Goal: Task Accomplishment & Management: Use online tool/utility

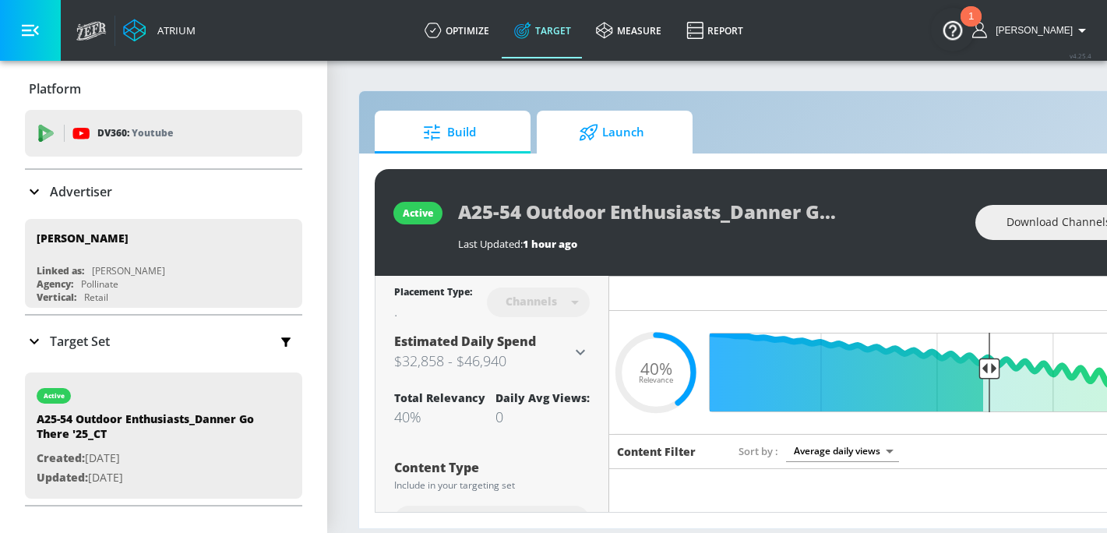
click at [602, 126] on div at bounding box center [590, 132] width 23 height 17
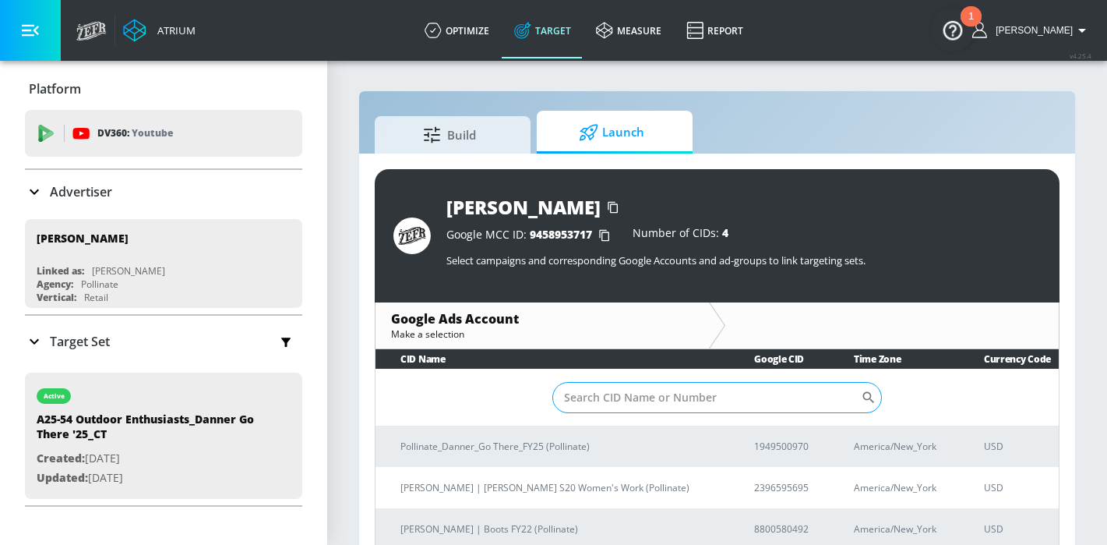
click at [700, 407] on input "Sort By" at bounding box center [706, 397] width 309 height 31
paste input "194-950-0970"
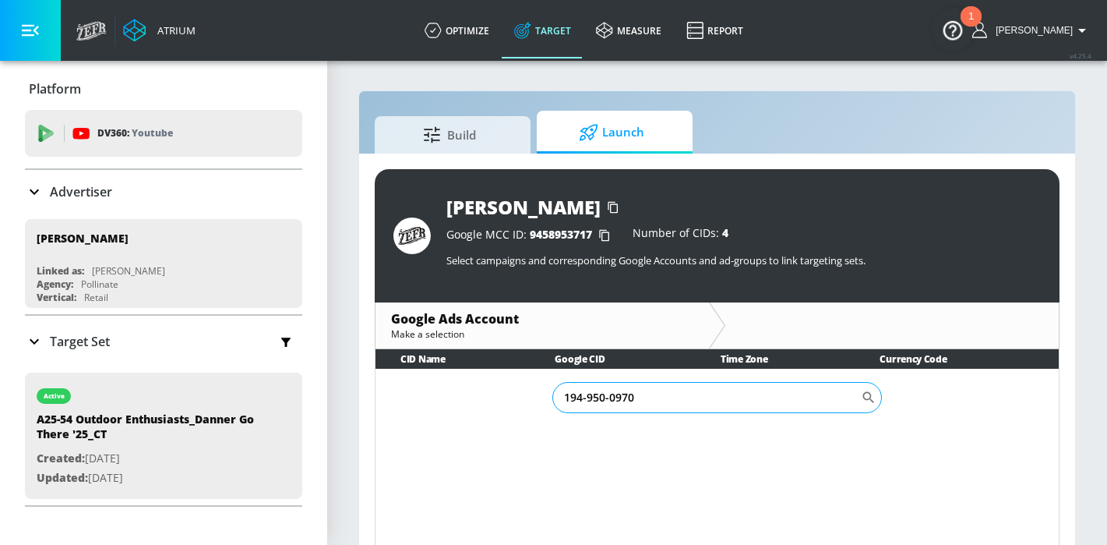
click at [610, 398] on input "194-950-0970" at bounding box center [706, 397] width 309 height 31
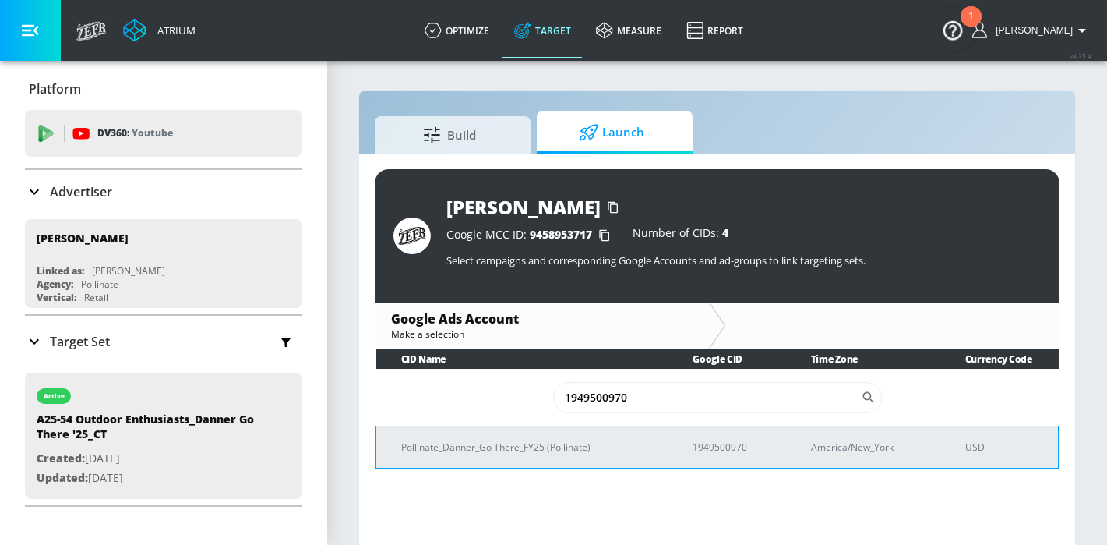
type input "1949500970"
click at [595, 439] on p "Pollinate_Danner_Go There_FY25 (Pollinate)" at bounding box center [528, 447] width 254 height 16
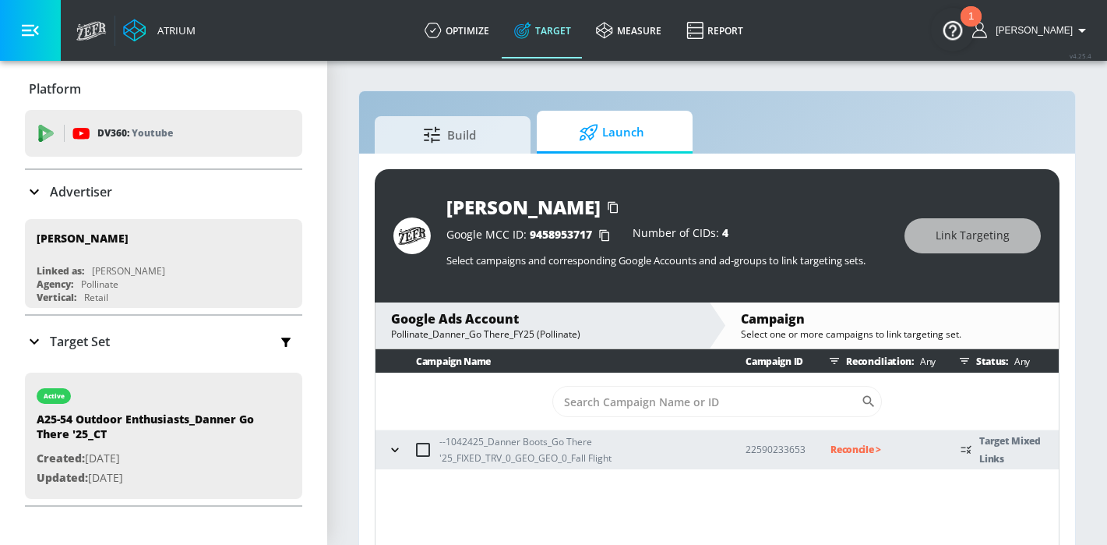
click at [384, 456] on div "--1042425_Danner Boots_Go There '25_FIXED_TRV_0_GEO_GEO_0_Fall Flight" at bounding box center [551, 449] width 337 height 33
click at [400, 450] on icon "button" at bounding box center [395, 450] width 16 height 16
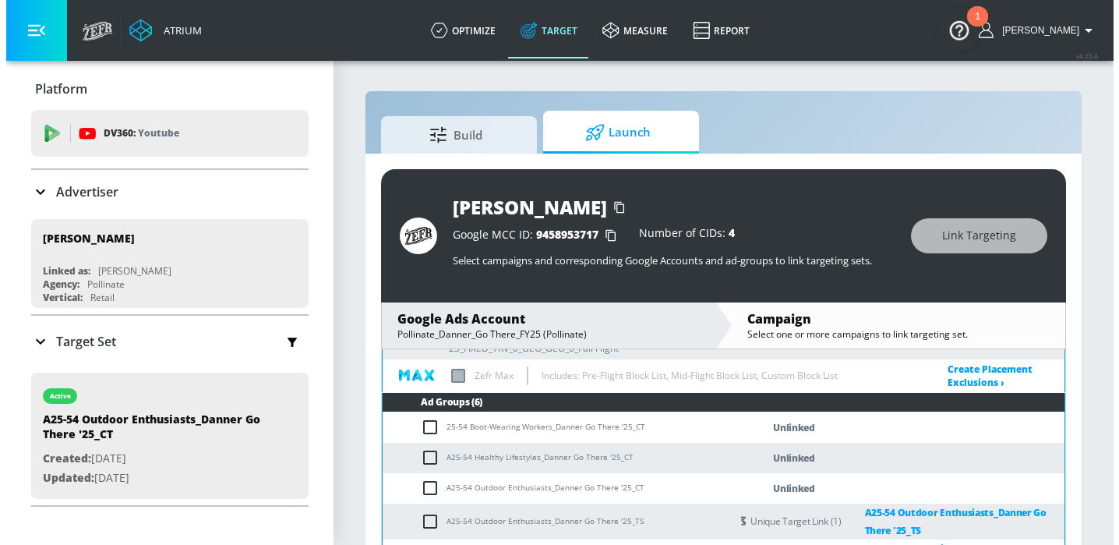
scroll to position [110, 0]
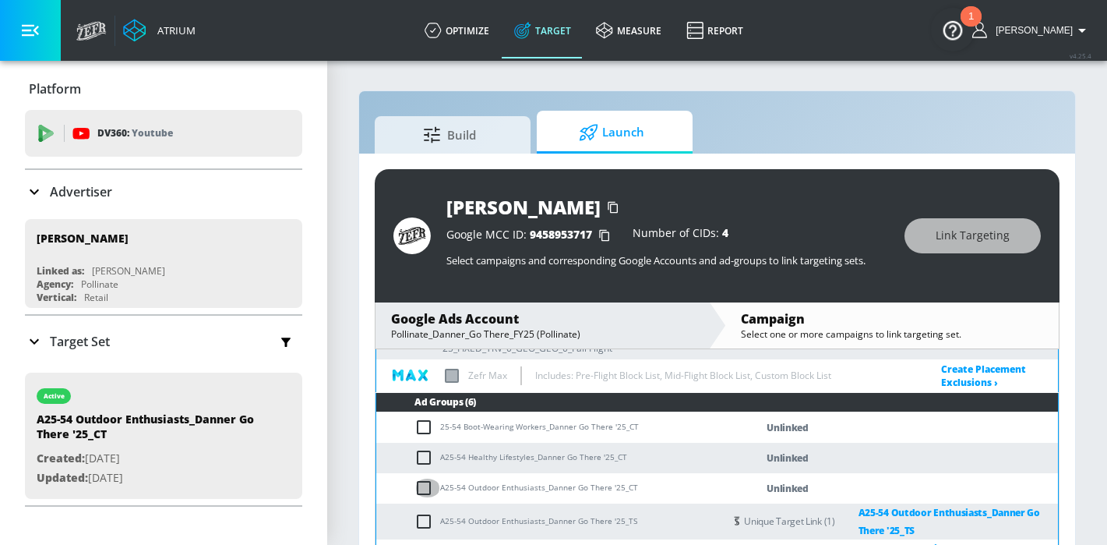
click at [425, 488] on input "checkbox" at bounding box center [428, 487] width 26 height 19
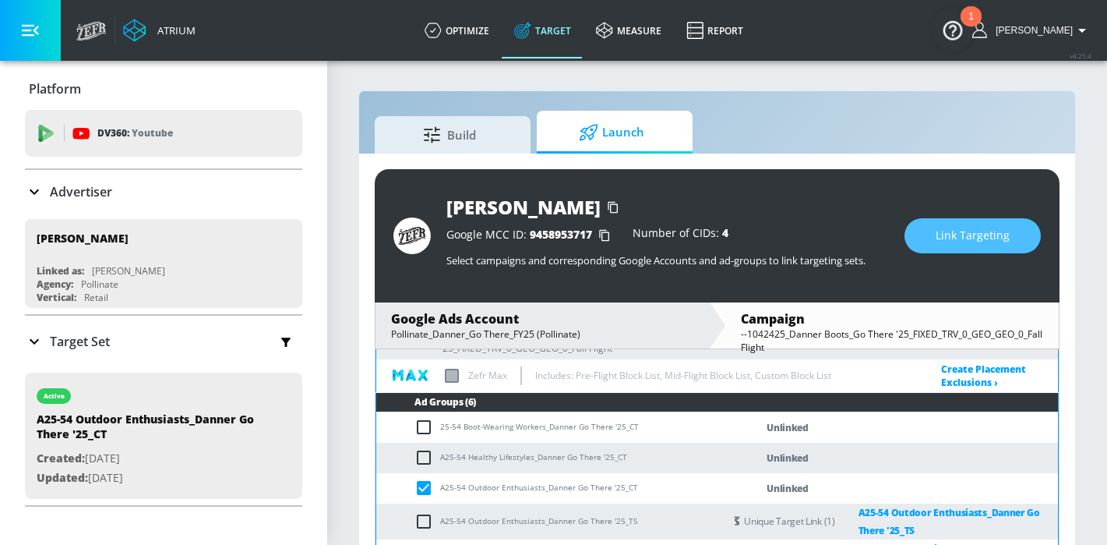
click at [1012, 238] on button "Link Targeting" at bounding box center [973, 235] width 136 height 35
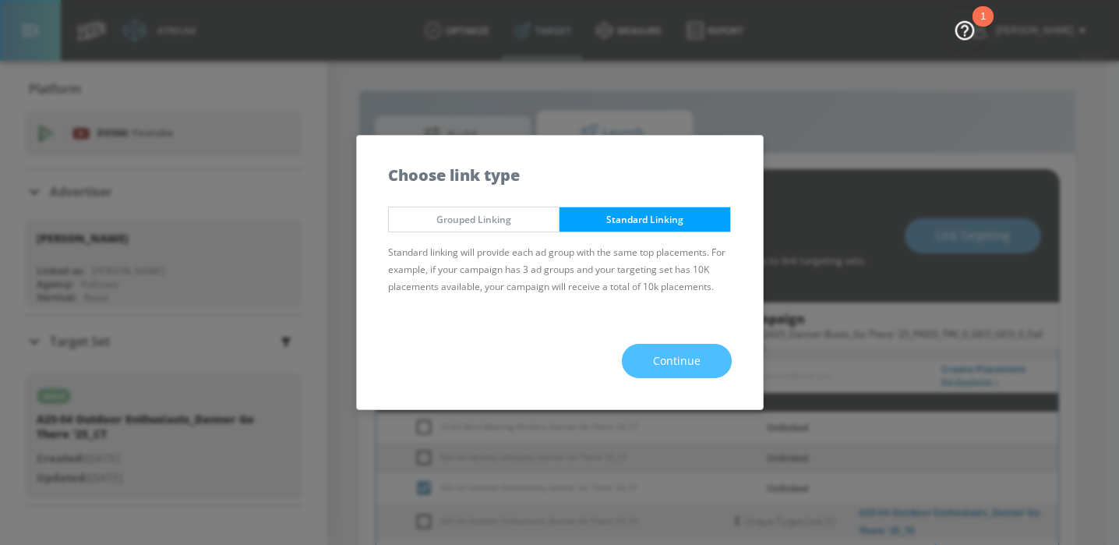
click at [637, 355] on button "Continue" at bounding box center [677, 361] width 110 height 35
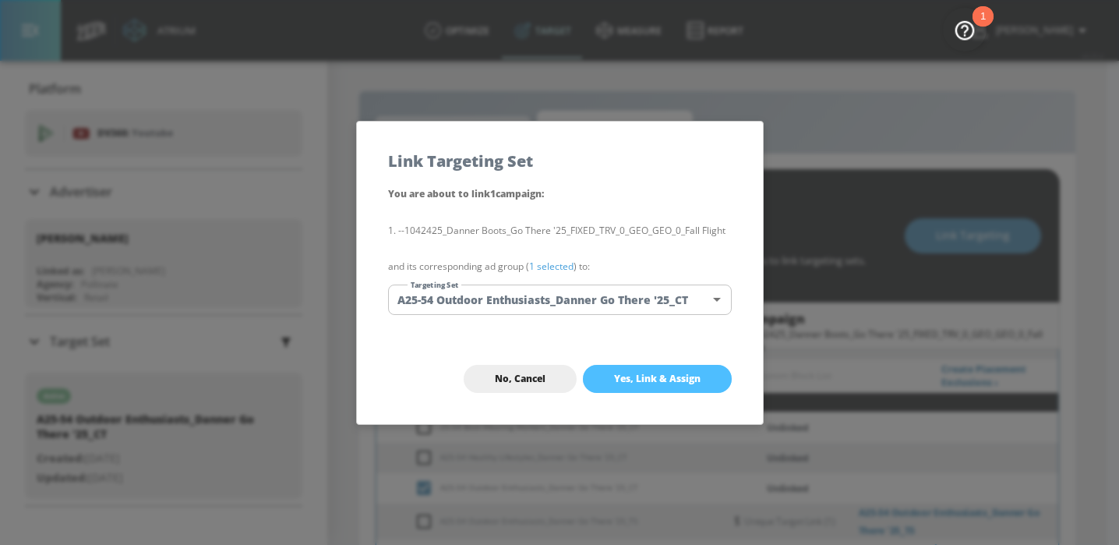
click at [672, 388] on button "Yes, Link & Assign" at bounding box center [657, 379] width 149 height 28
checkbox input "false"
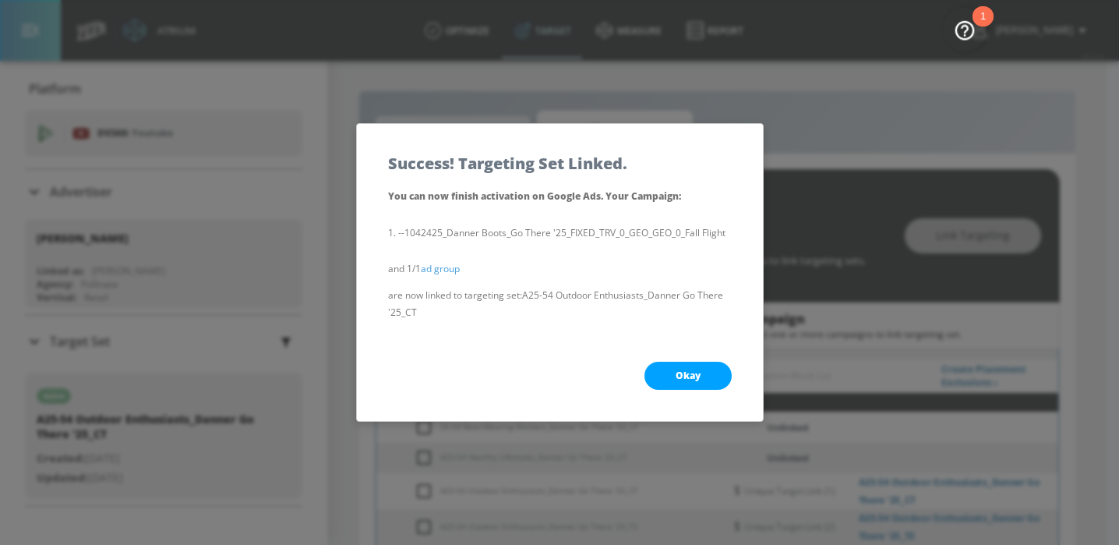
click at [700, 370] on button "Okay" at bounding box center [687, 376] width 87 height 28
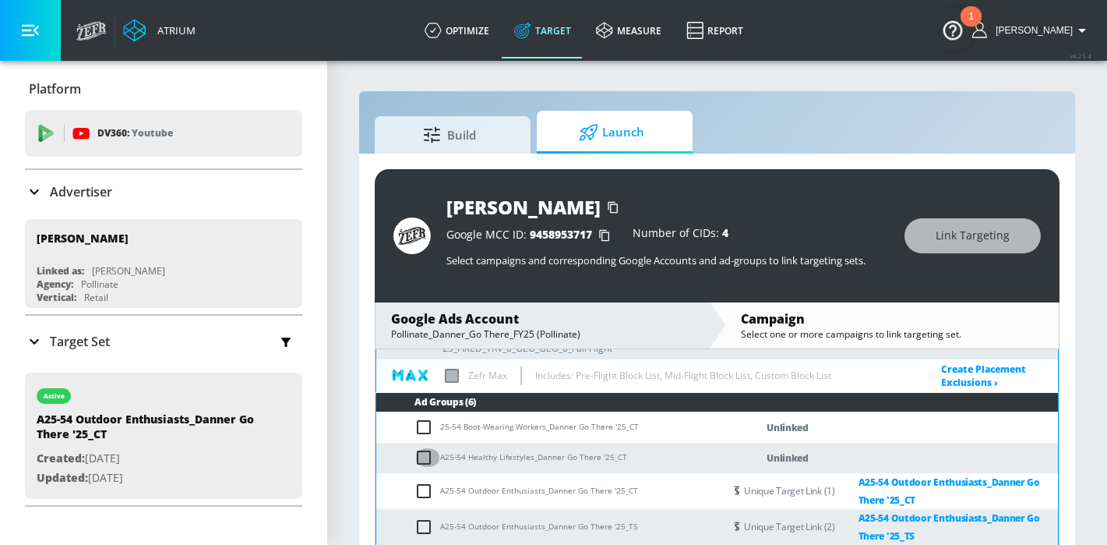
click at [425, 460] on input "checkbox" at bounding box center [428, 457] width 26 height 19
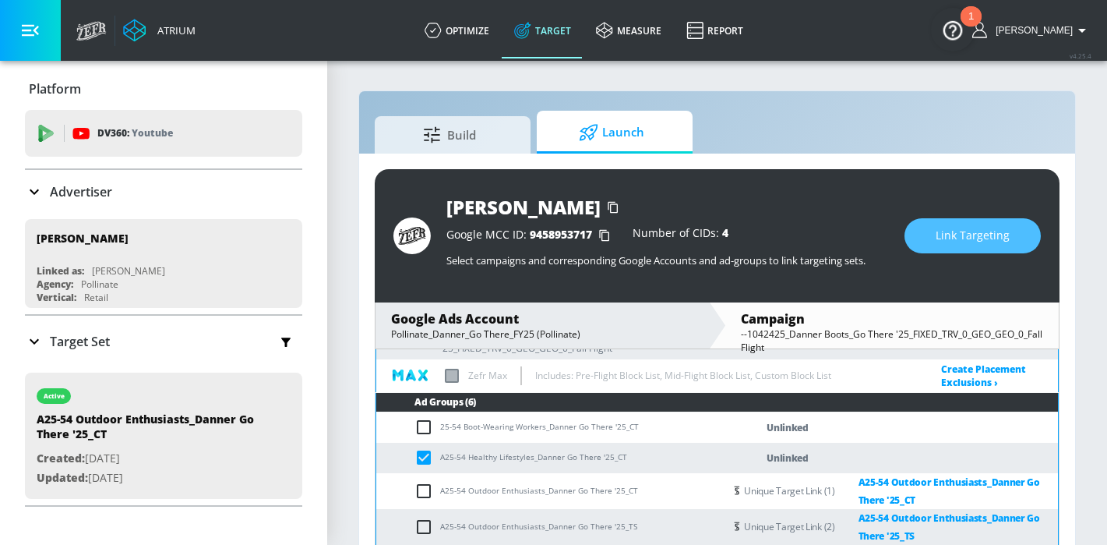
click at [947, 236] on span "Link Targeting" at bounding box center [973, 235] width 74 height 19
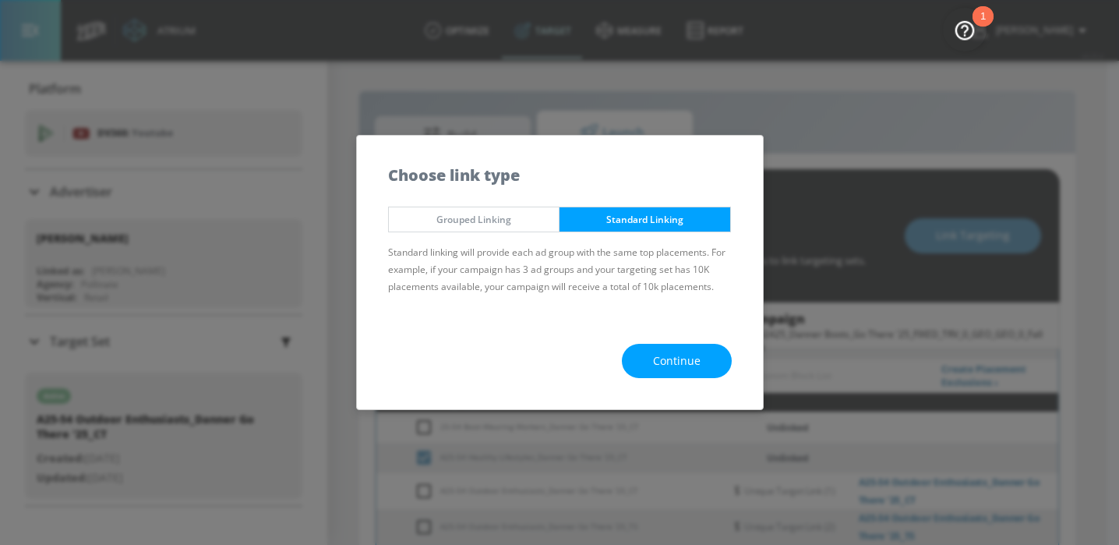
click at [667, 369] on span "Continue" at bounding box center [677, 360] width 48 height 19
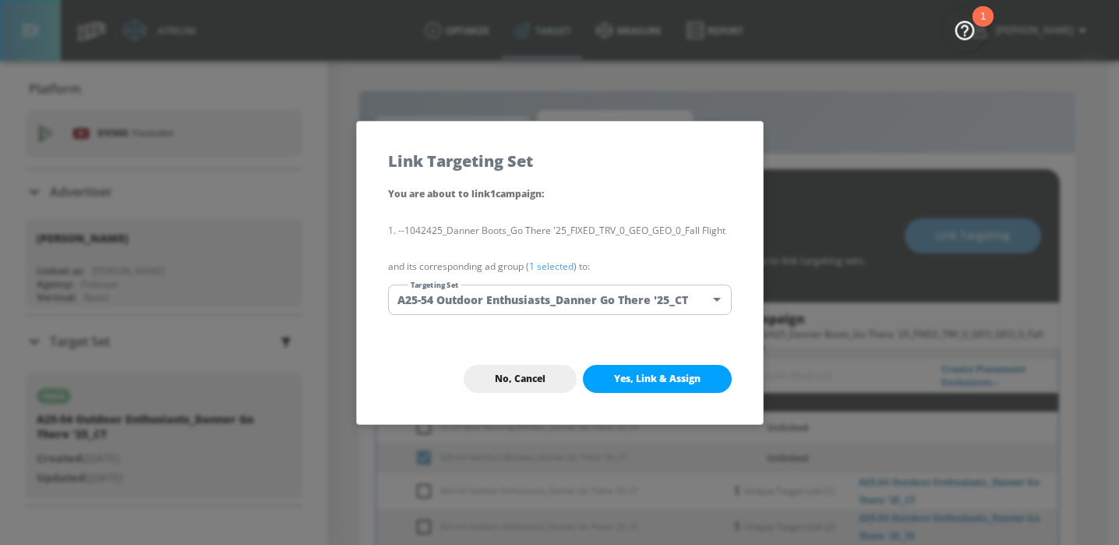
click at [587, 306] on body "Atrium optimize Target measure Report optimize Target measure Report v 4.25.4 H…" at bounding box center [559, 283] width 1119 height 567
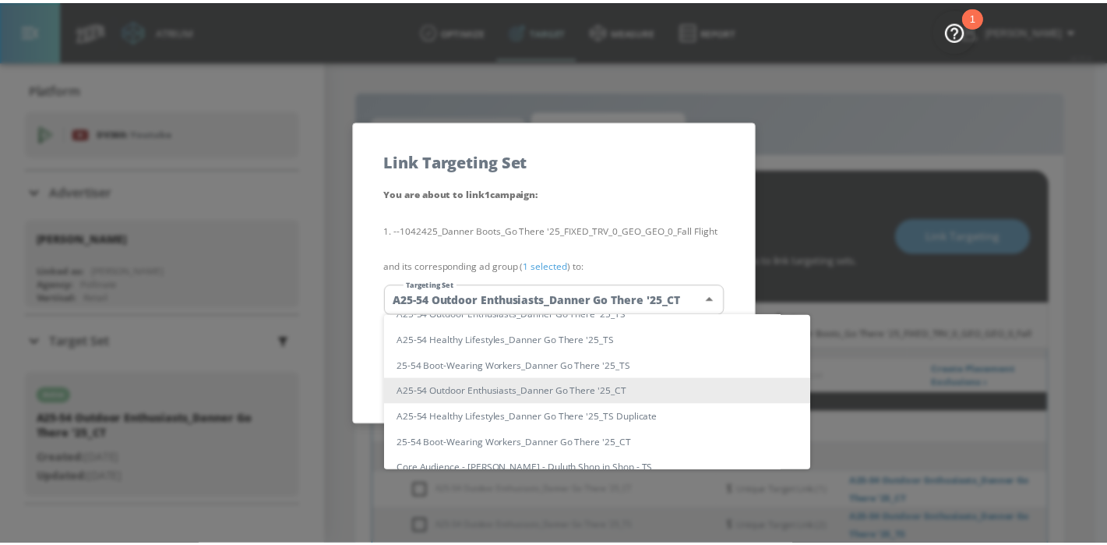
scroll to position [85, 0]
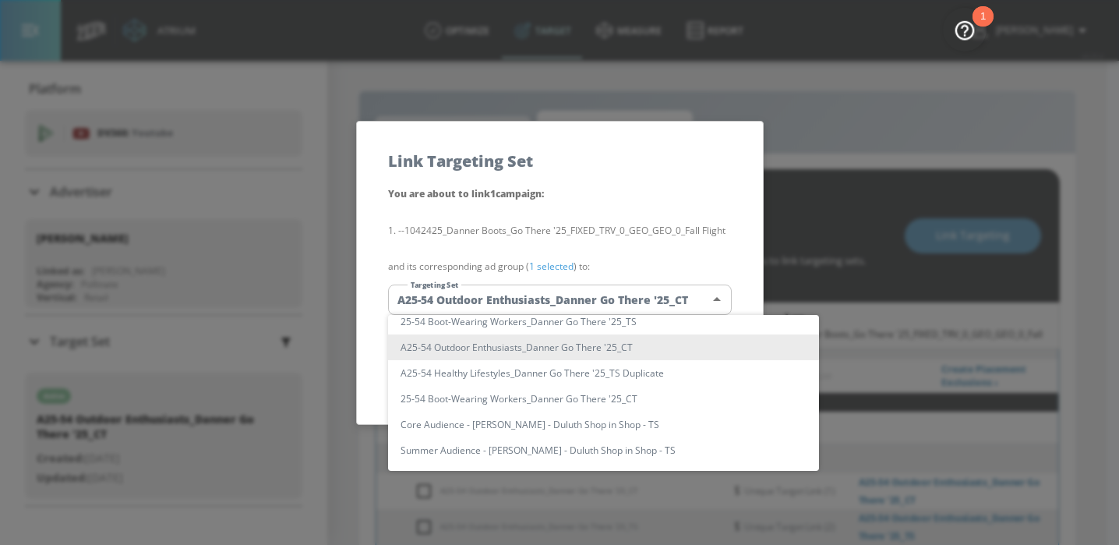
click at [679, 196] on div at bounding box center [559, 272] width 1119 height 545
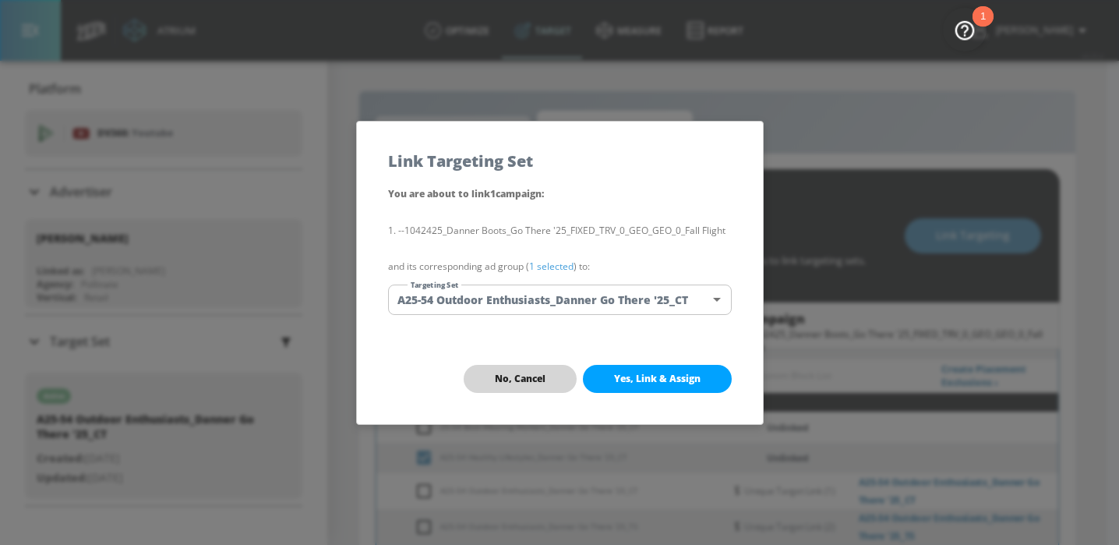
click at [538, 376] on span "No, Cancel" at bounding box center [520, 378] width 51 height 12
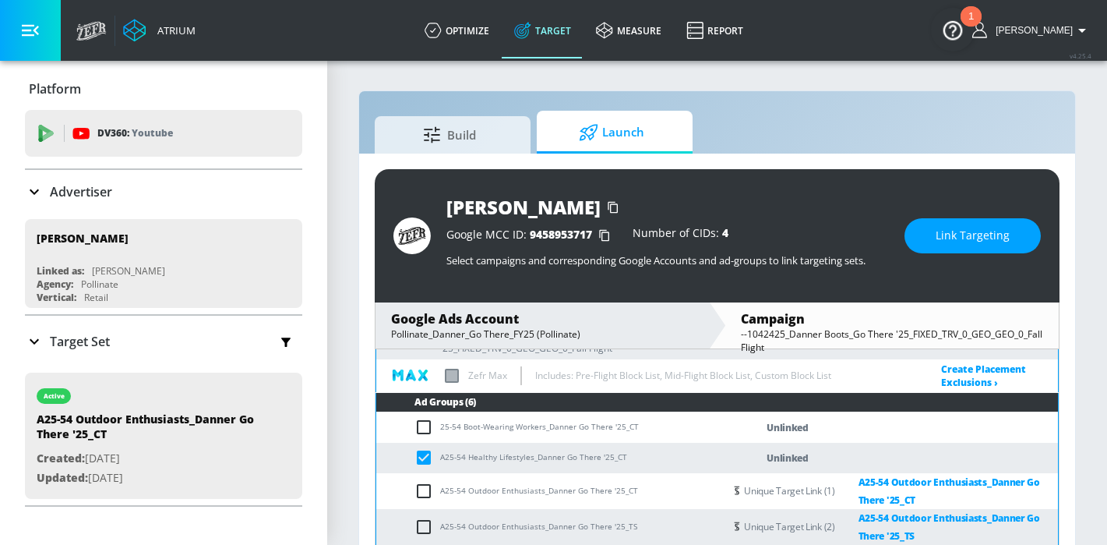
click at [429, 457] on input "checkbox" at bounding box center [428, 457] width 26 height 19
checkbox input "false"
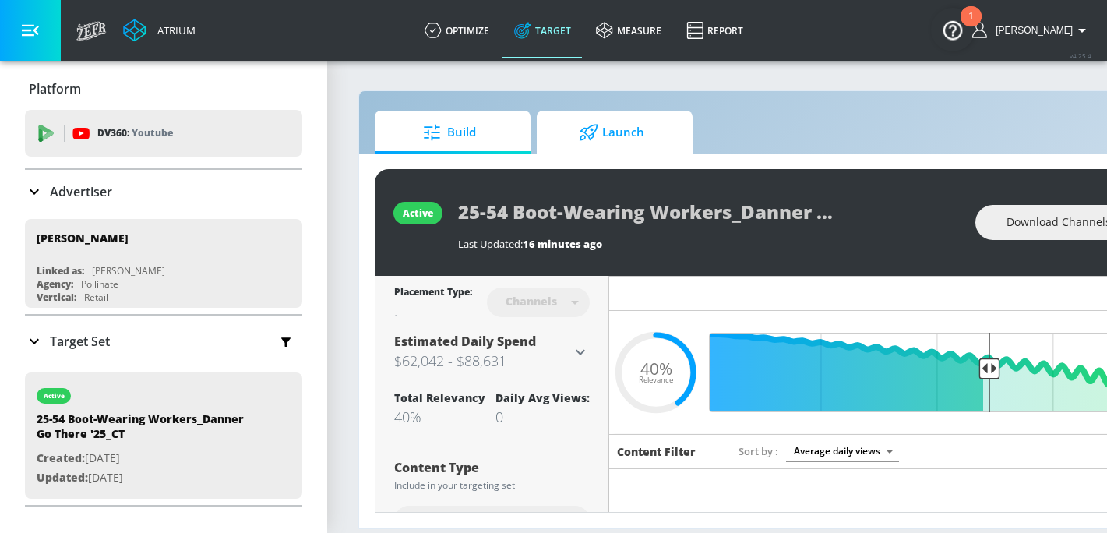
click at [561, 127] on span "Launch" at bounding box center [611, 132] width 118 height 37
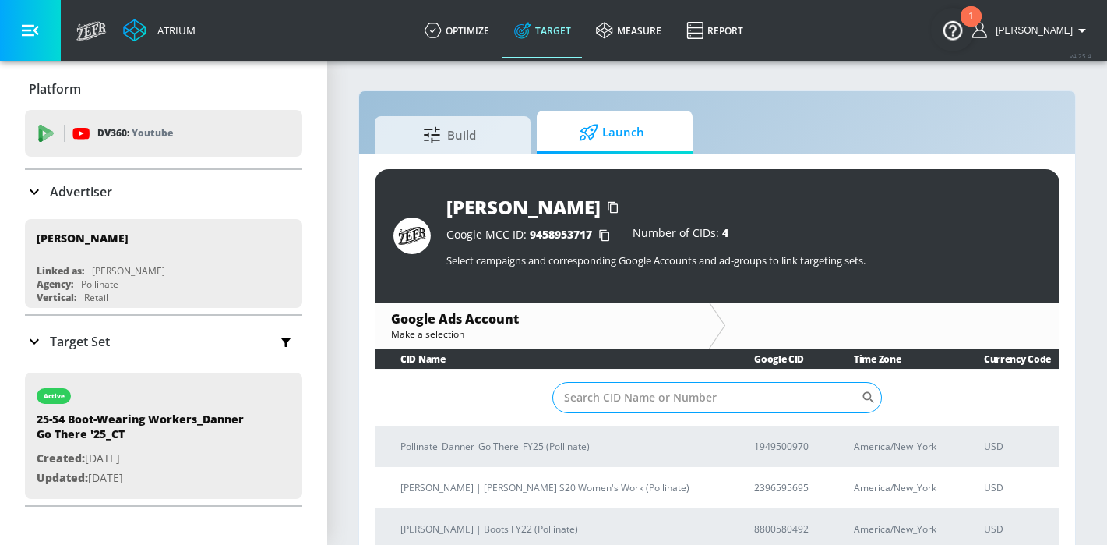
click at [695, 401] on input "Sort By" at bounding box center [706, 397] width 309 height 31
paste input "194-950-0970"
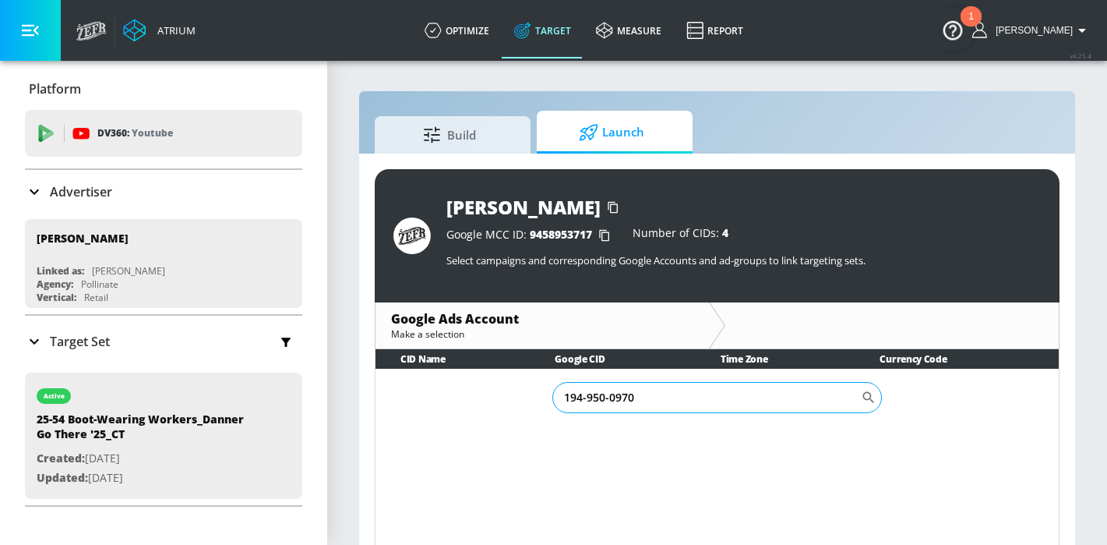
click at [609, 398] on input "194-950-0970" at bounding box center [706, 397] width 309 height 31
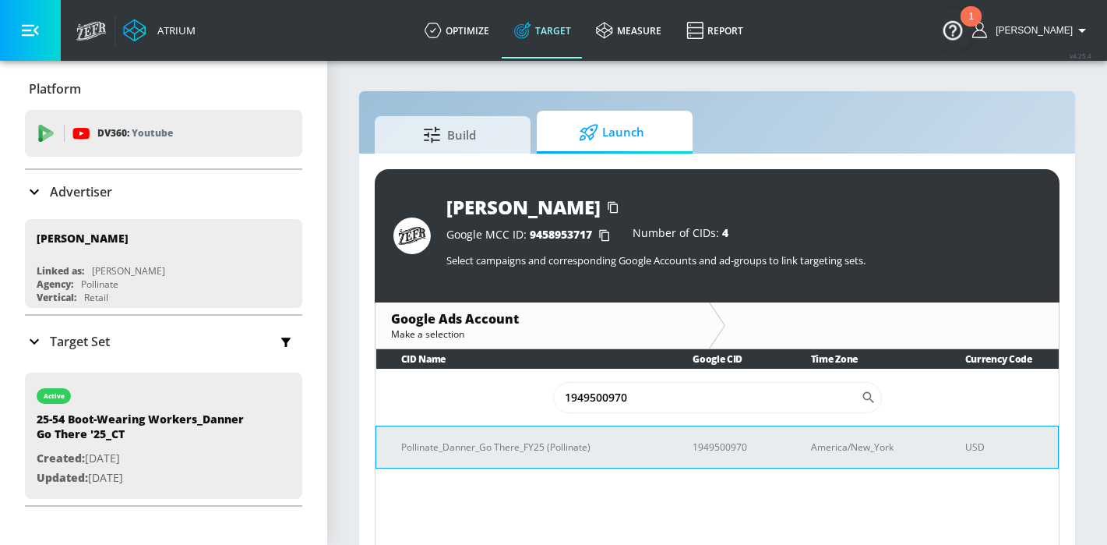
type input "1949500970"
click at [637, 460] on td "Pollinate_Danner_Go There_FY25 (Pollinate)" at bounding box center [522, 446] width 292 height 42
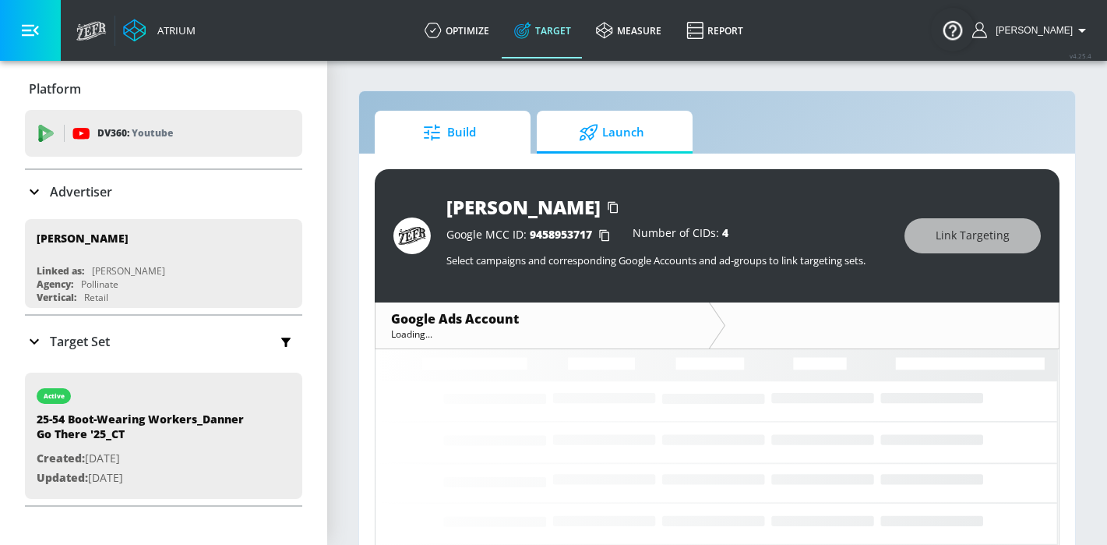
click at [411, 130] on span "Build" at bounding box center [449, 132] width 118 height 37
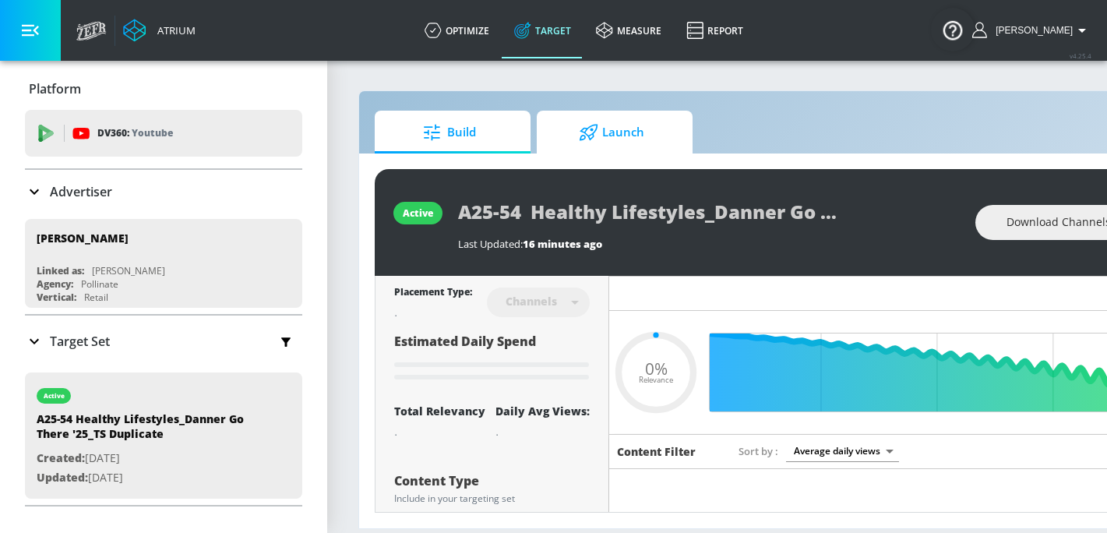
type input "0.05"
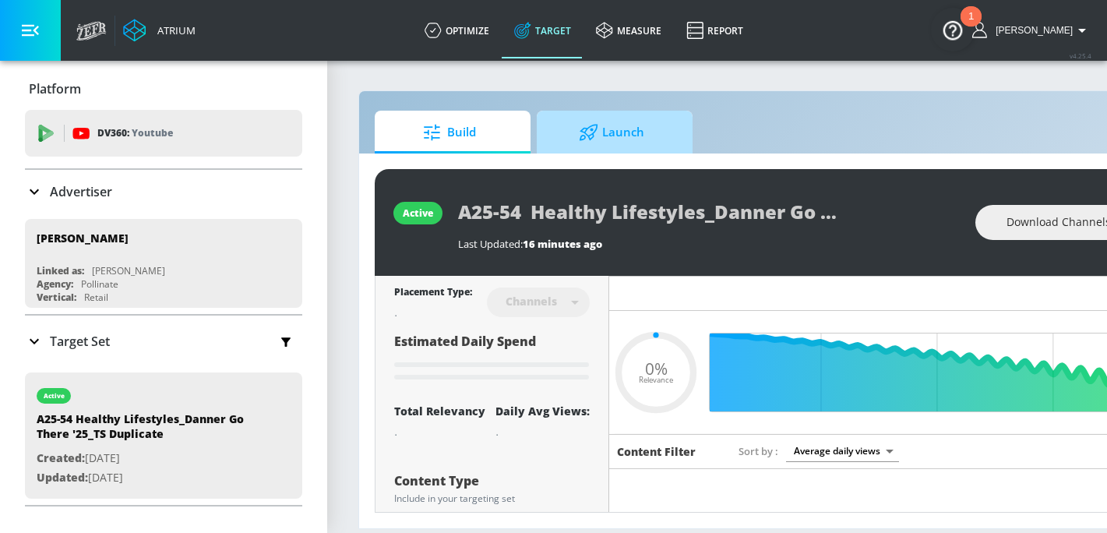
click at [613, 122] on span "Launch" at bounding box center [611, 132] width 118 height 37
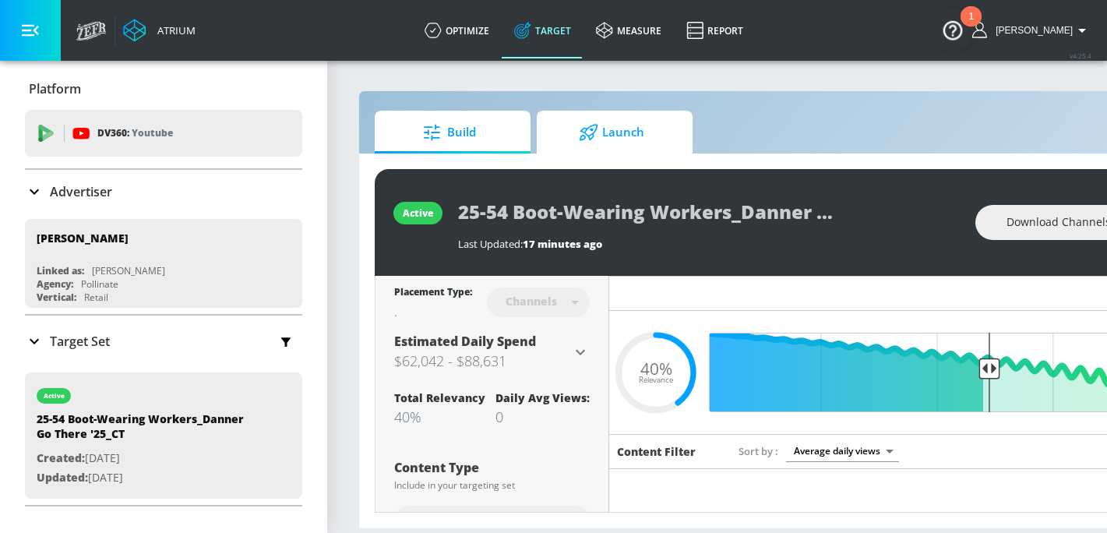
click at [630, 134] on span "Launch" at bounding box center [611, 132] width 118 height 37
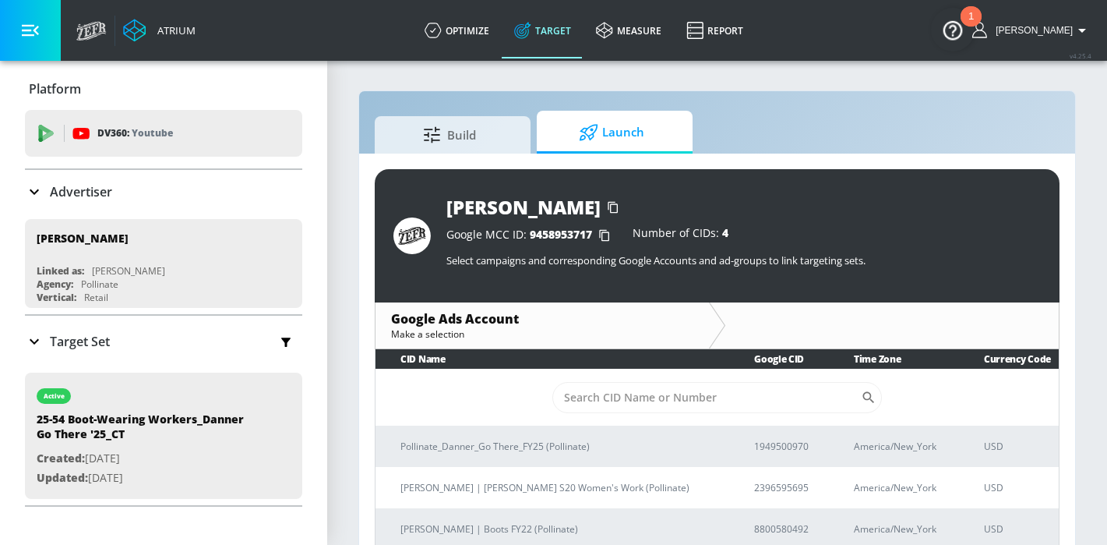
click at [476, 100] on div "Build Launch Danner Google MCC ID: 9458953717 Number of CIDs: 4 Select campaign…" at bounding box center [717, 328] width 718 height 477
click at [476, 135] on span "Build" at bounding box center [449, 132] width 118 height 37
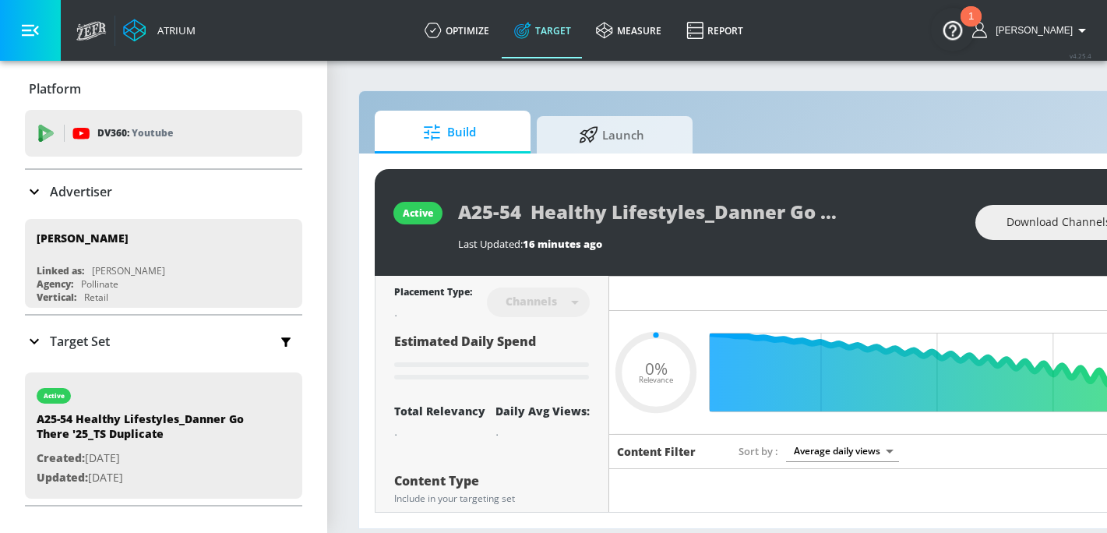
type input "0.05"
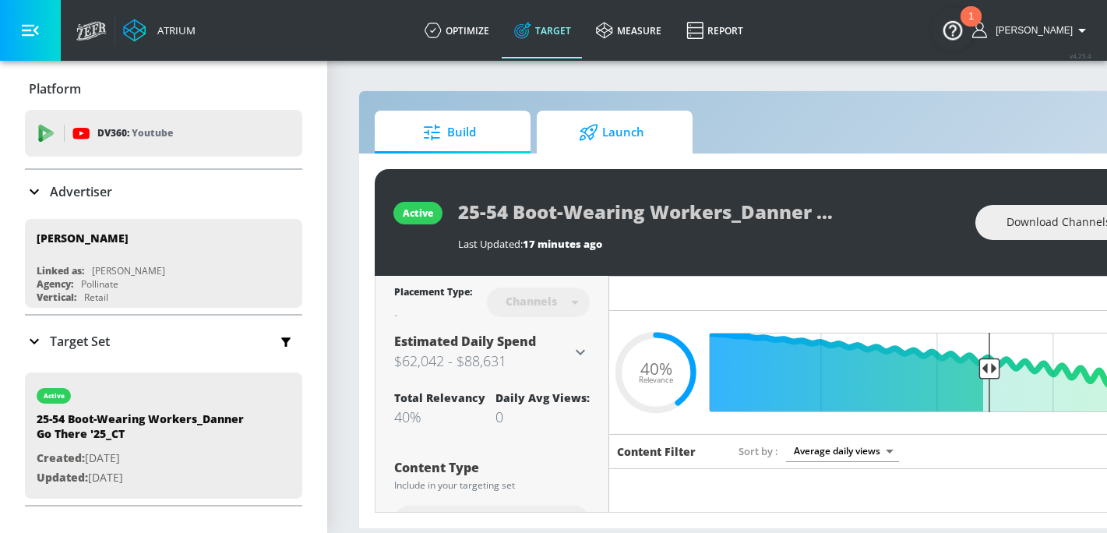
click at [644, 137] on span "Launch" at bounding box center [611, 132] width 118 height 37
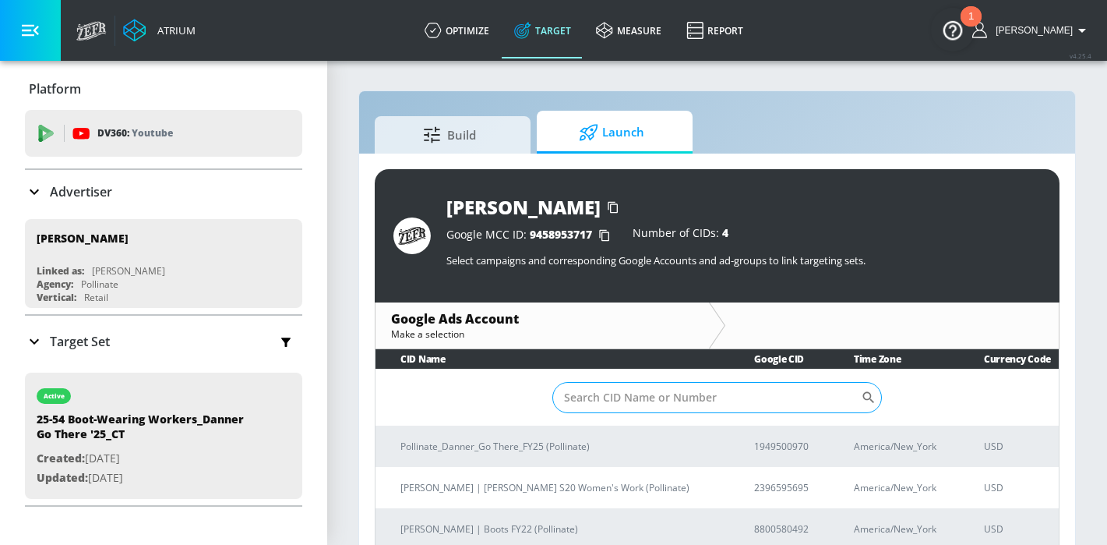
click at [604, 384] on input "Sort By" at bounding box center [706, 397] width 309 height 31
paste input "194-950-0970"
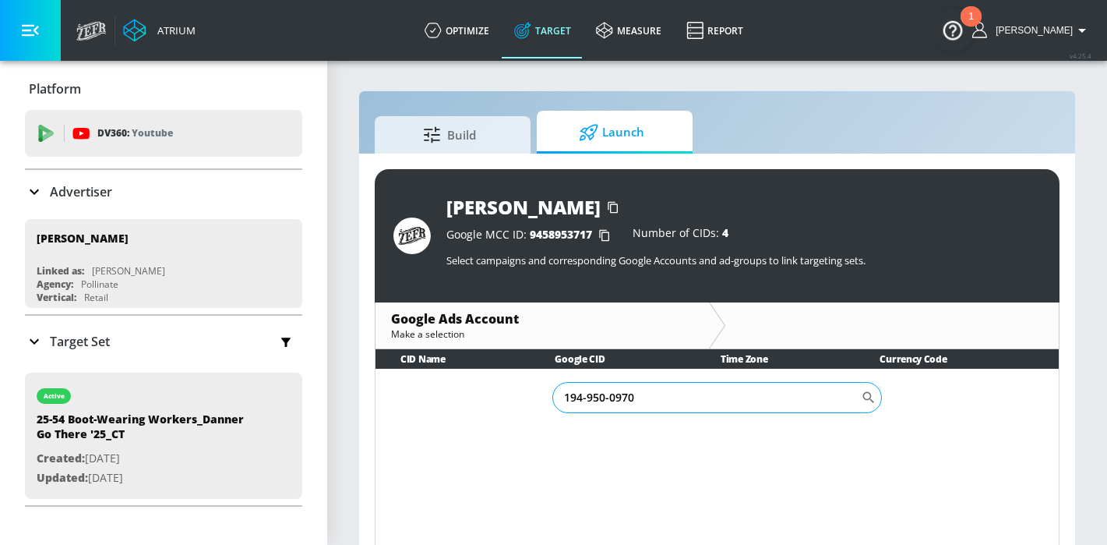
click at [608, 396] on input "194-950-0970" at bounding box center [706, 397] width 309 height 31
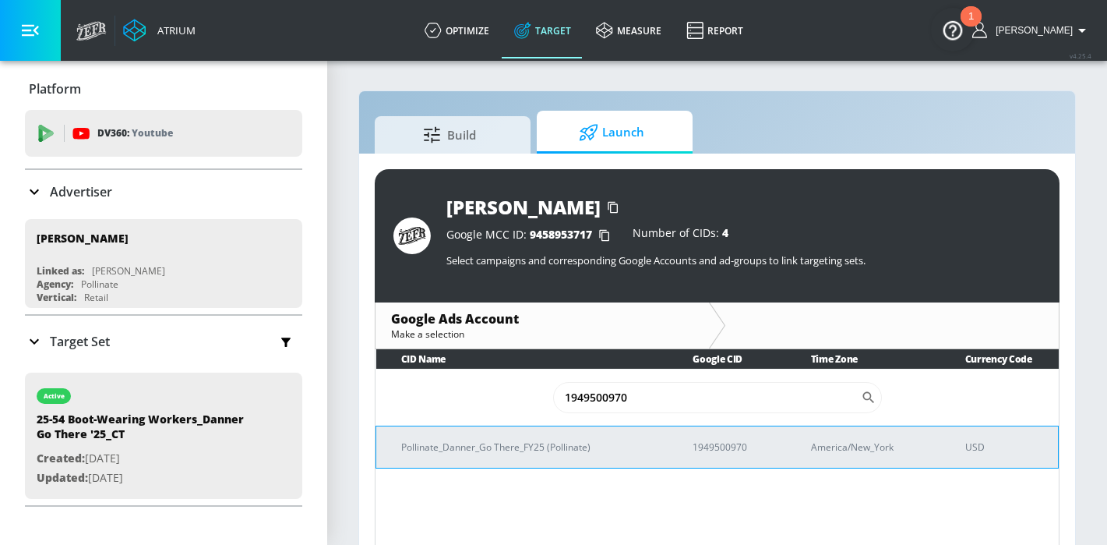
type input "1949500970"
click at [570, 454] on td "Pollinate_Danner_Go There_FY25 (Pollinate)" at bounding box center [522, 446] width 292 height 42
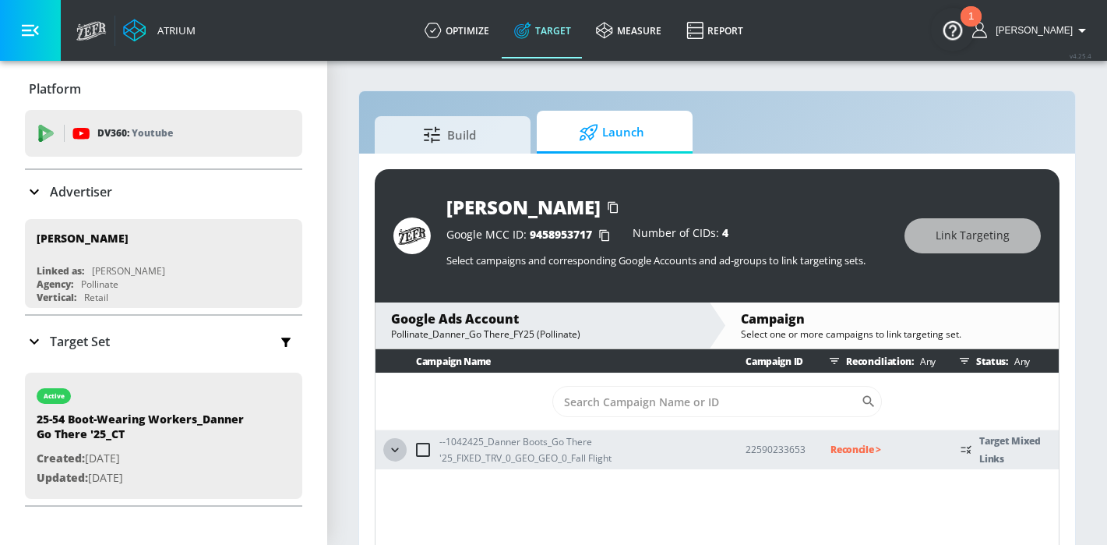
click at [403, 446] on button "button" at bounding box center [394, 449] width 23 height 23
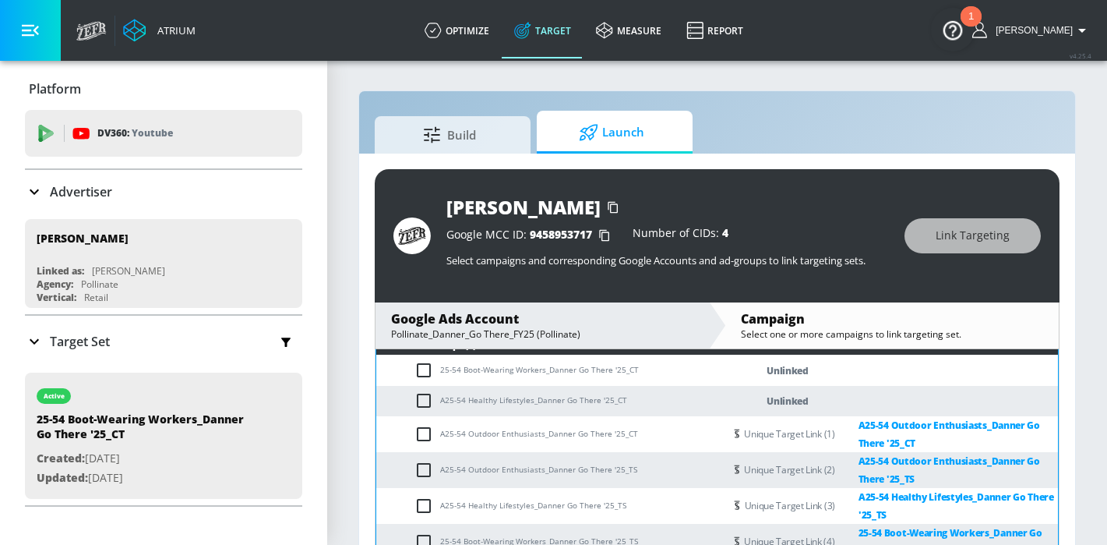
scroll to position [159, 0]
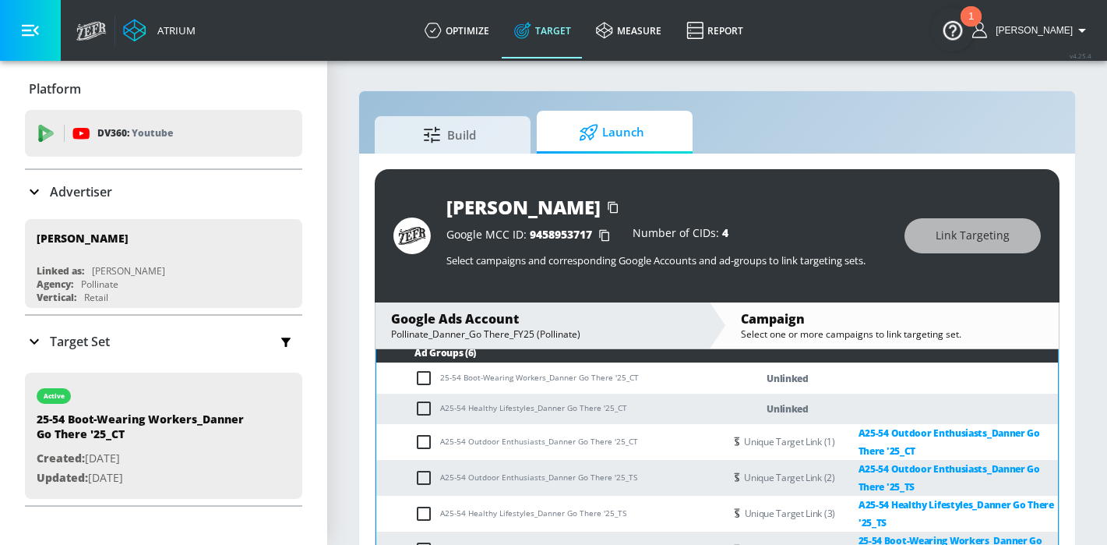
click at [423, 380] on input "checkbox" at bounding box center [428, 378] width 26 height 19
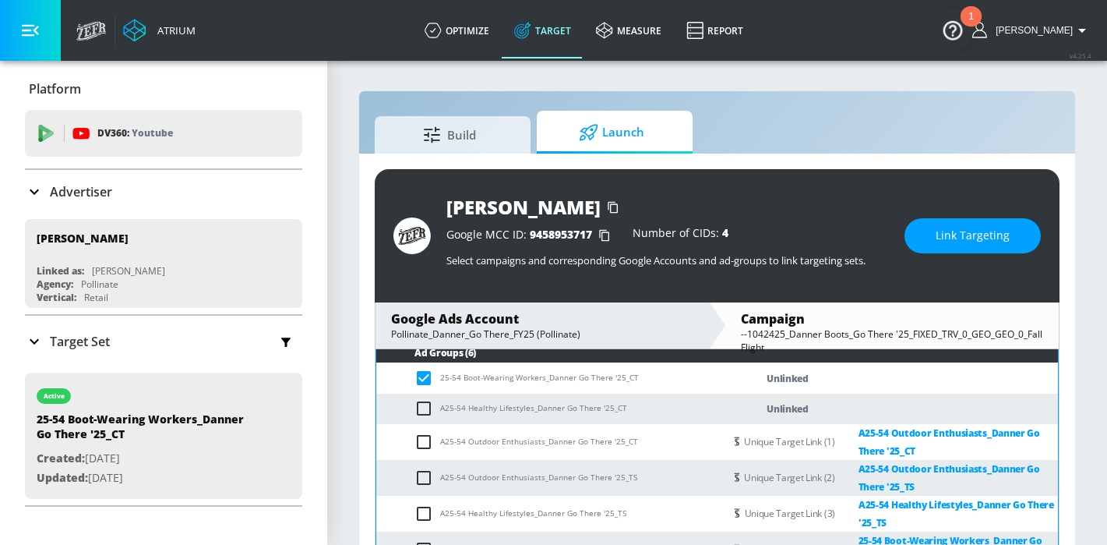
click at [946, 234] on span "Link Targeting" at bounding box center [973, 235] width 74 height 19
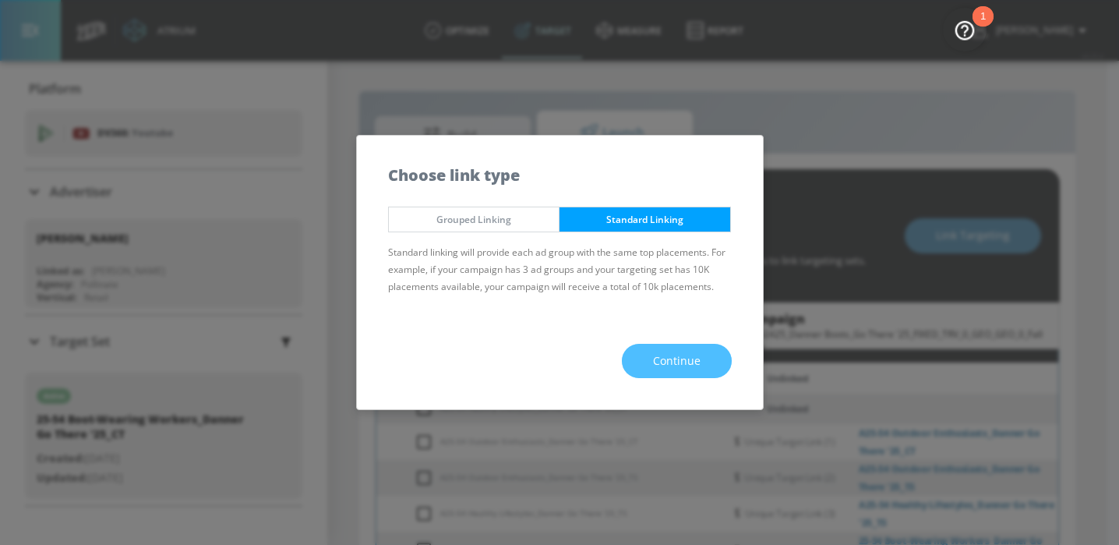
click at [695, 351] on span "Continue" at bounding box center [677, 360] width 48 height 19
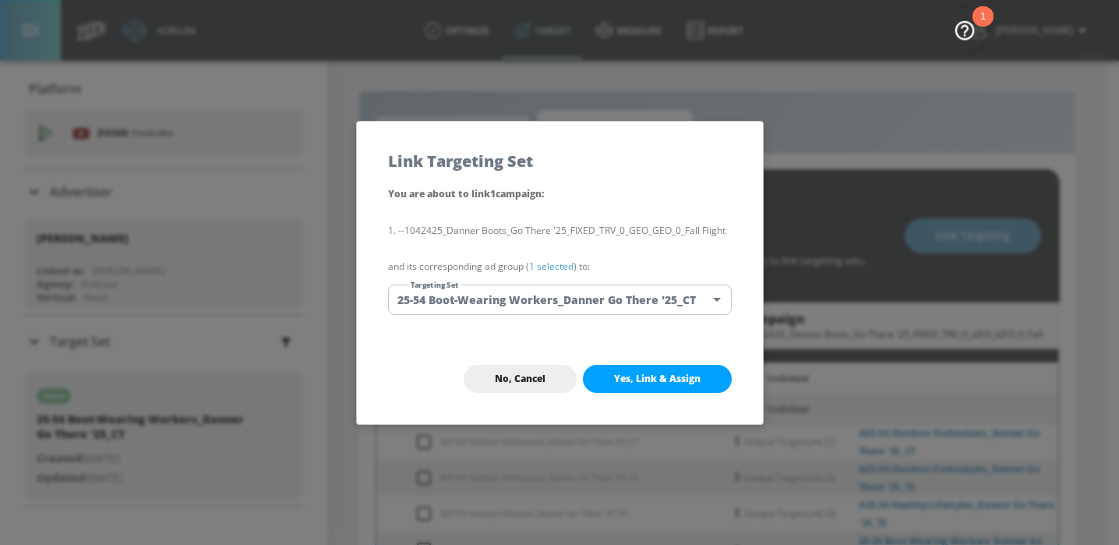
click at [674, 377] on span "Yes, Link & Assign" at bounding box center [657, 378] width 86 height 12
checkbox input "false"
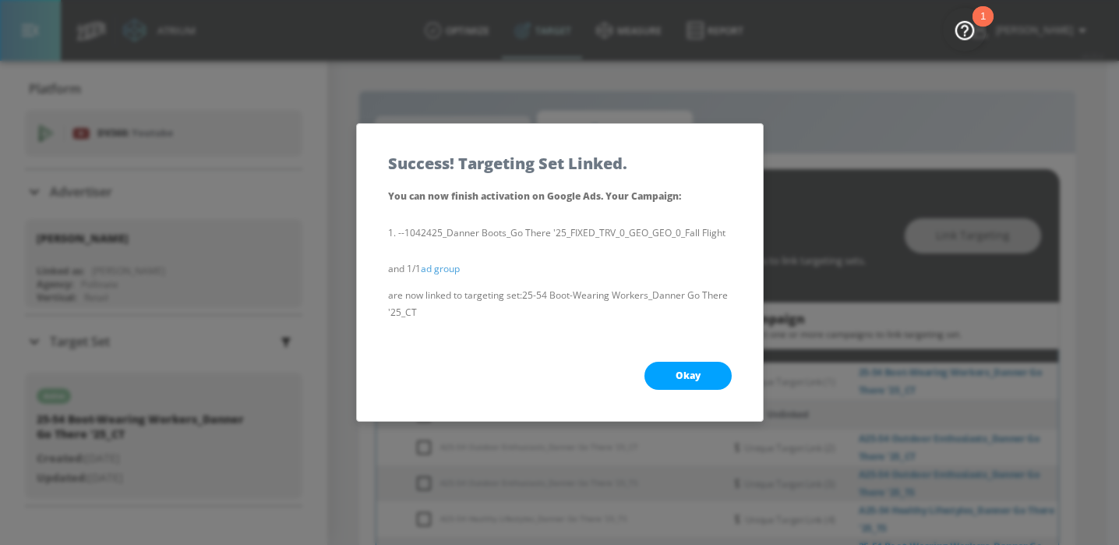
click at [681, 375] on span "Okay" at bounding box center [688, 375] width 25 height 12
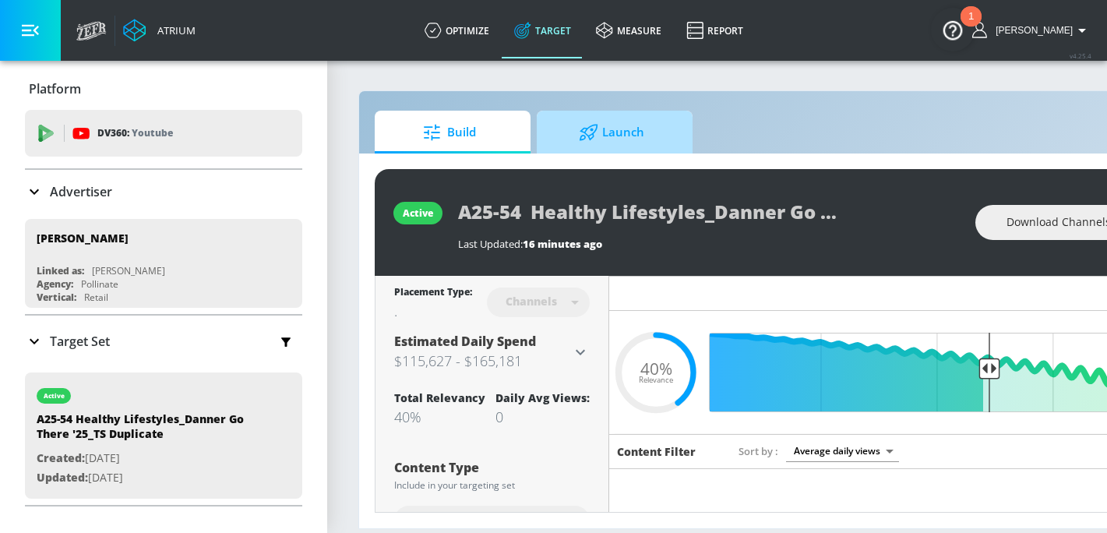
click at [625, 133] on span "Launch" at bounding box center [611, 132] width 118 height 37
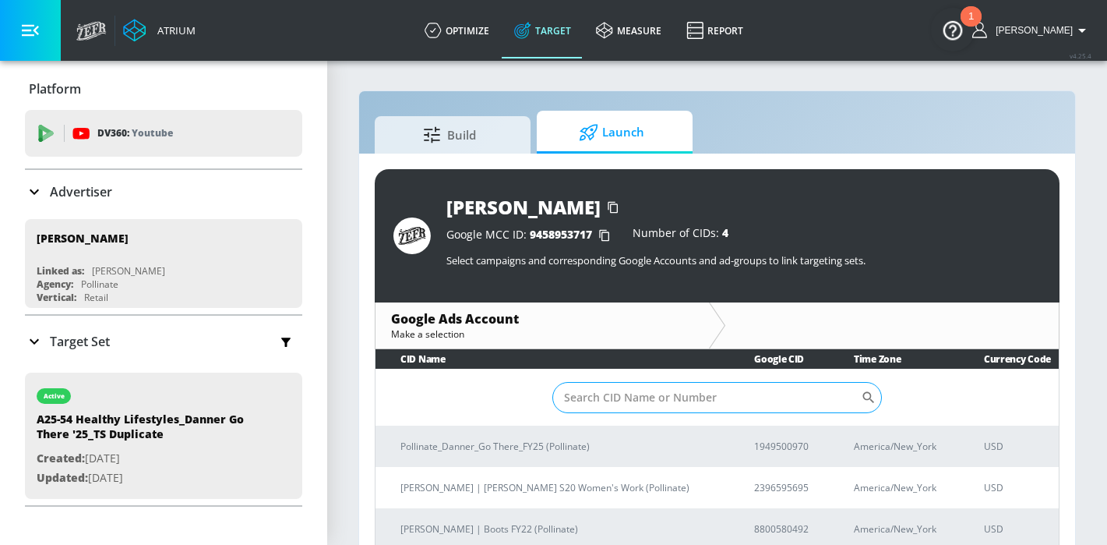
click at [619, 393] on input "Sort By" at bounding box center [706, 397] width 309 height 31
paste input "194-950-0970"
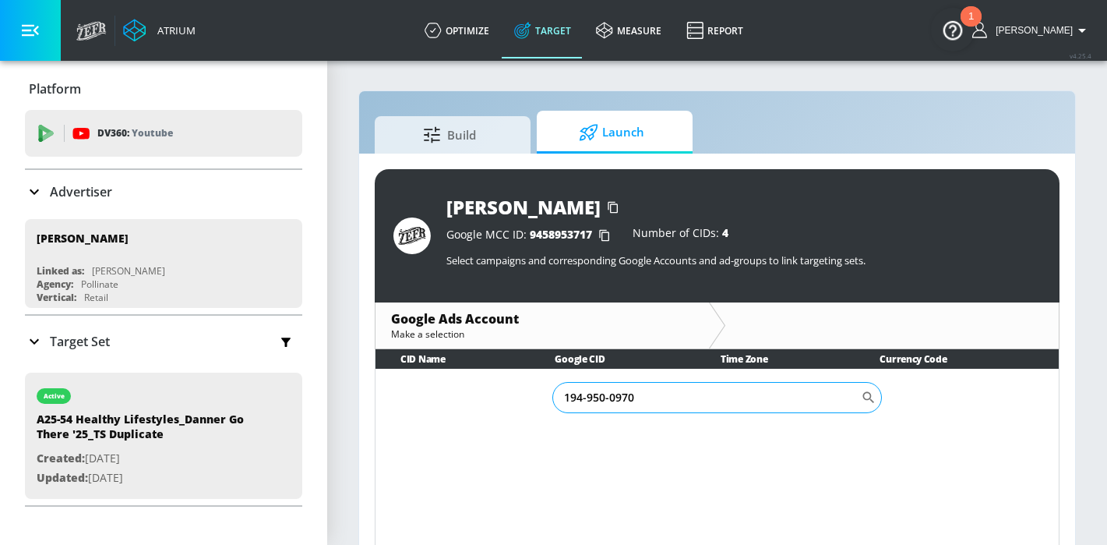
click at [606, 395] on input "194-950-0970" at bounding box center [706, 397] width 309 height 31
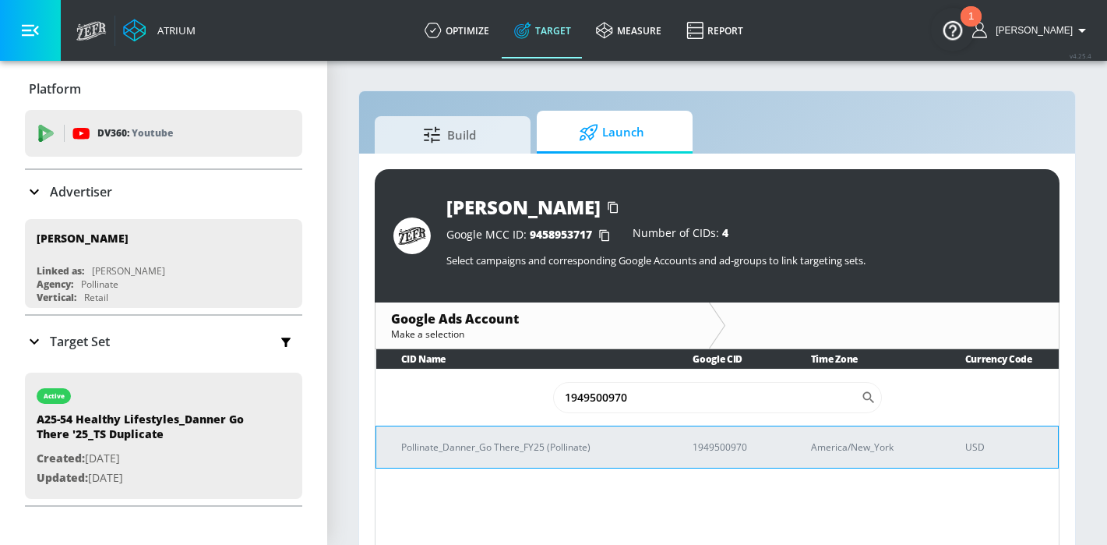
type input "1949500970"
click at [552, 444] on p "Pollinate_Danner_Go There_FY25 (Pollinate)" at bounding box center [528, 447] width 254 height 16
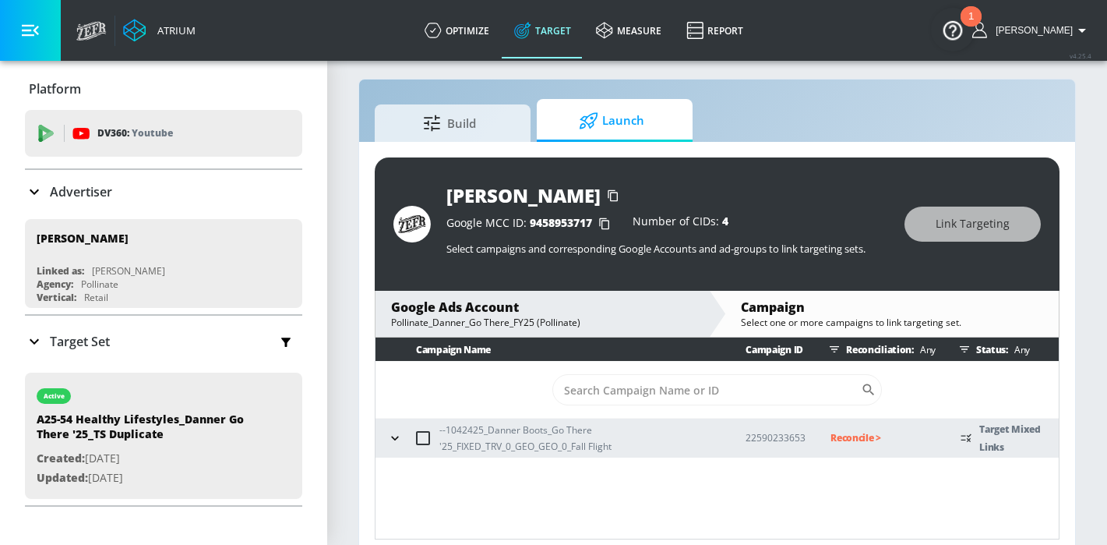
scroll to position [23, 0]
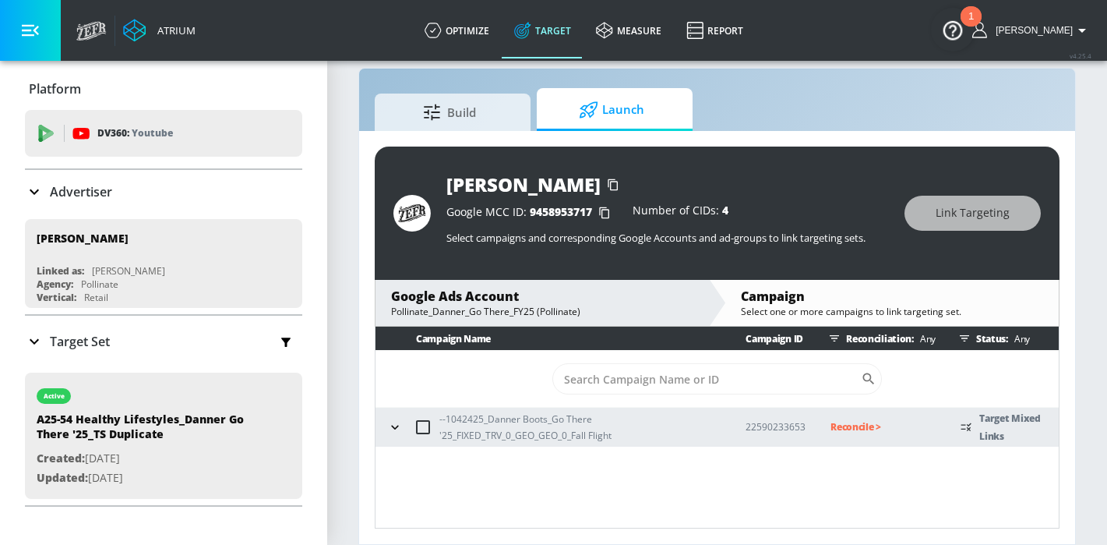
click at [403, 431] on button "button" at bounding box center [394, 426] width 23 height 23
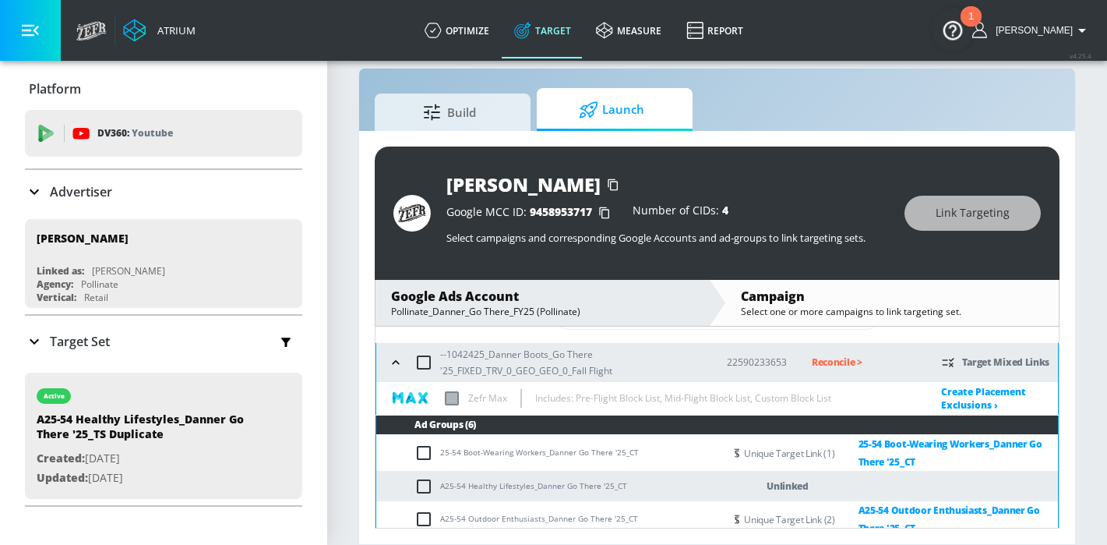
scroll to position [96, 0]
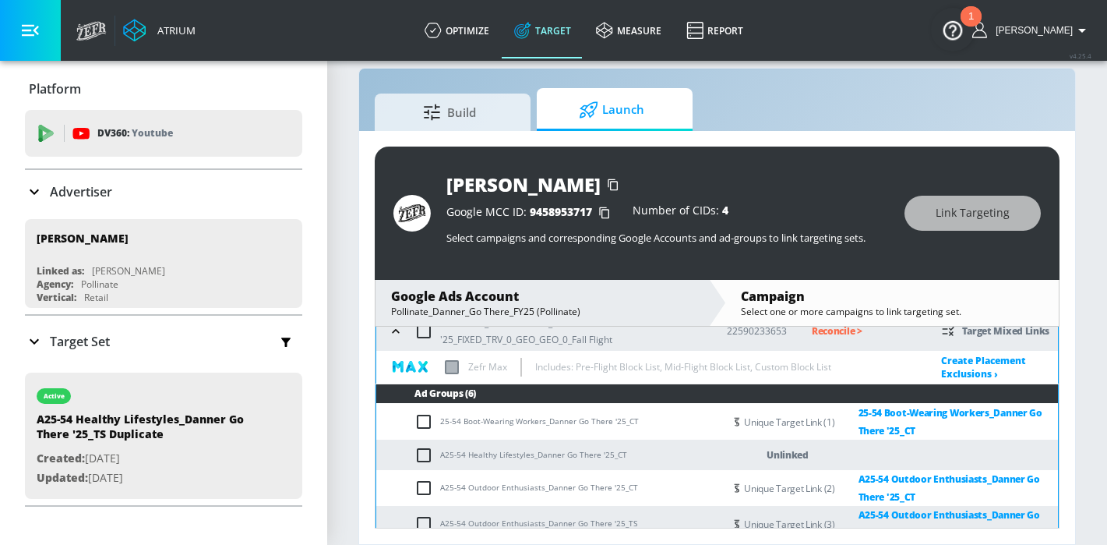
click at [429, 455] on input "checkbox" at bounding box center [428, 455] width 26 height 19
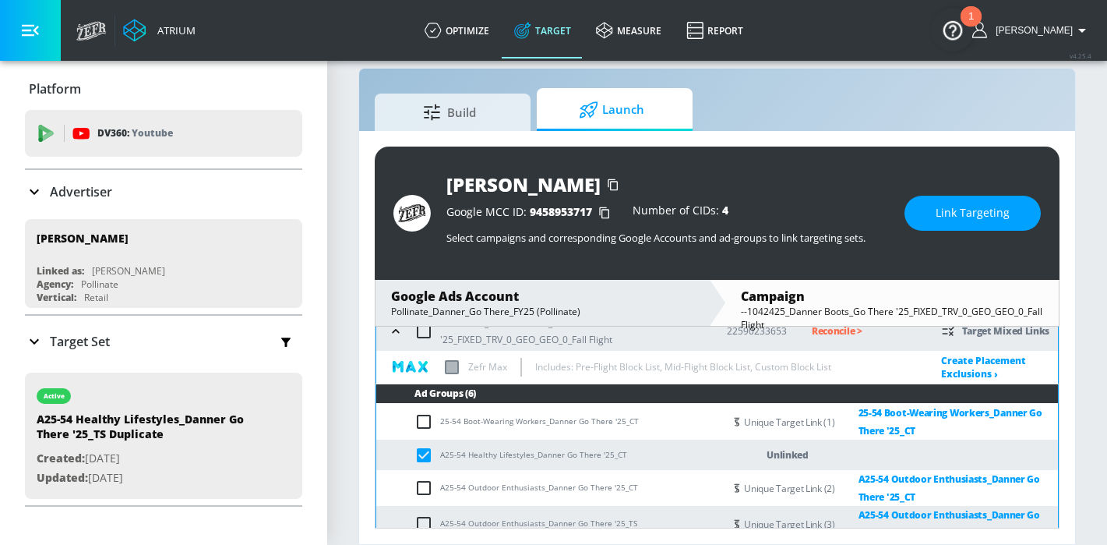
click at [933, 217] on button "Link Targeting" at bounding box center [973, 213] width 136 height 35
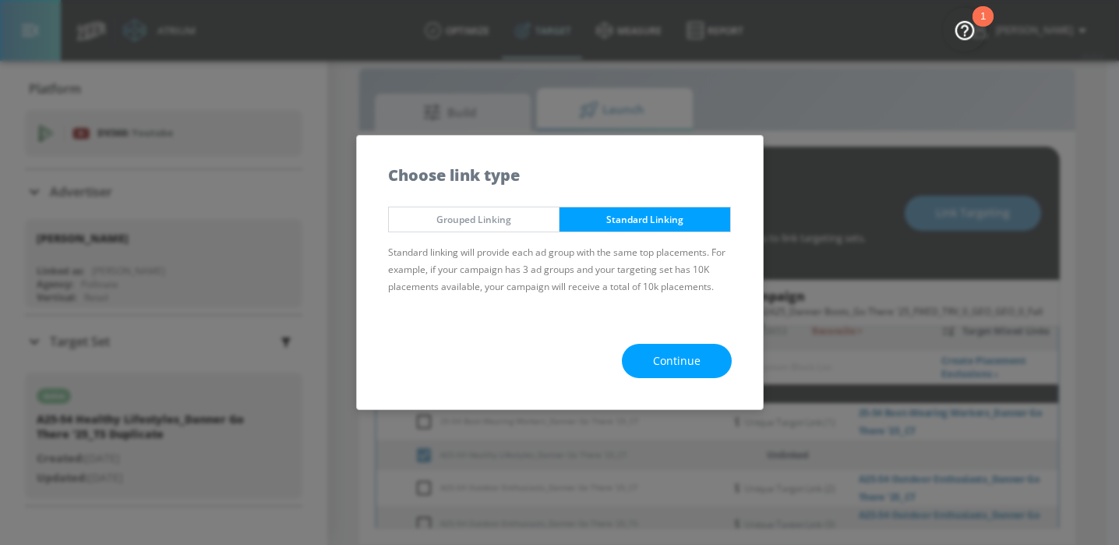
click at [681, 351] on span "Continue" at bounding box center [677, 360] width 48 height 19
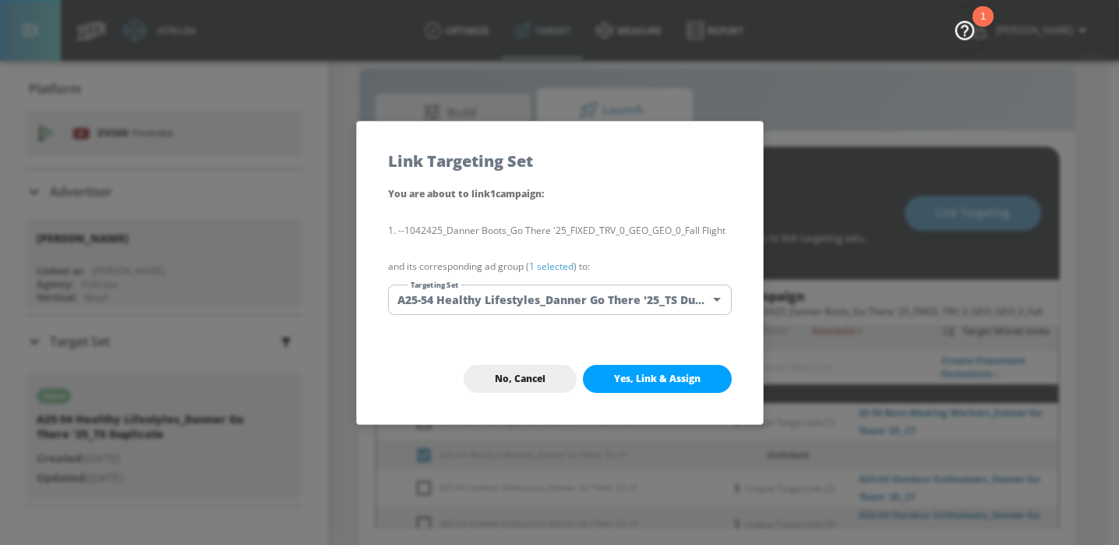
click at [679, 379] on span "Yes, Link & Assign" at bounding box center [657, 378] width 86 height 12
checkbox input "false"
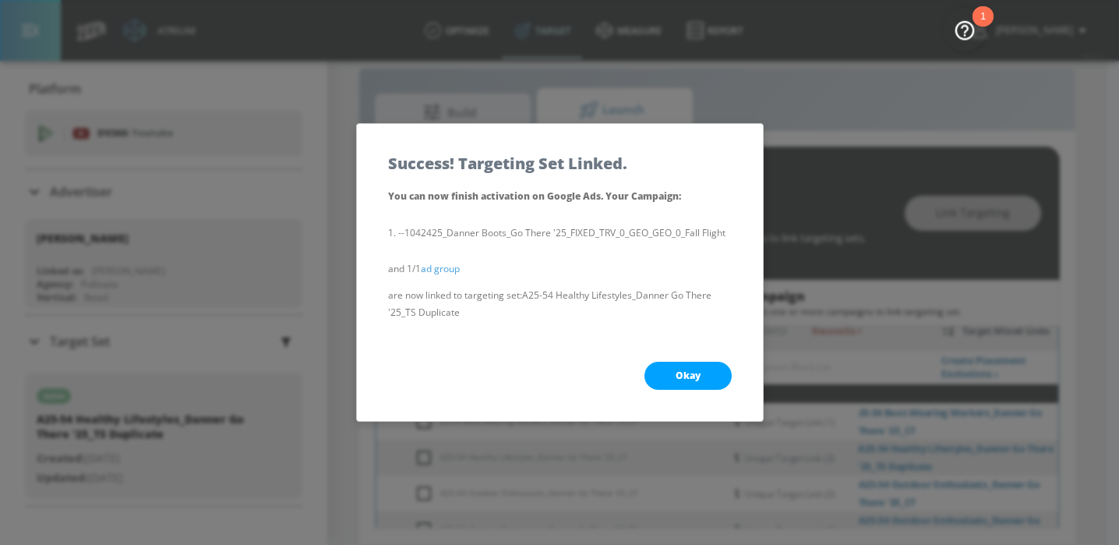
drag, startPoint x: 720, startPoint y: 383, endPoint x: 731, endPoint y: 383, distance: 10.9
click at [720, 383] on button "Okay" at bounding box center [687, 376] width 87 height 28
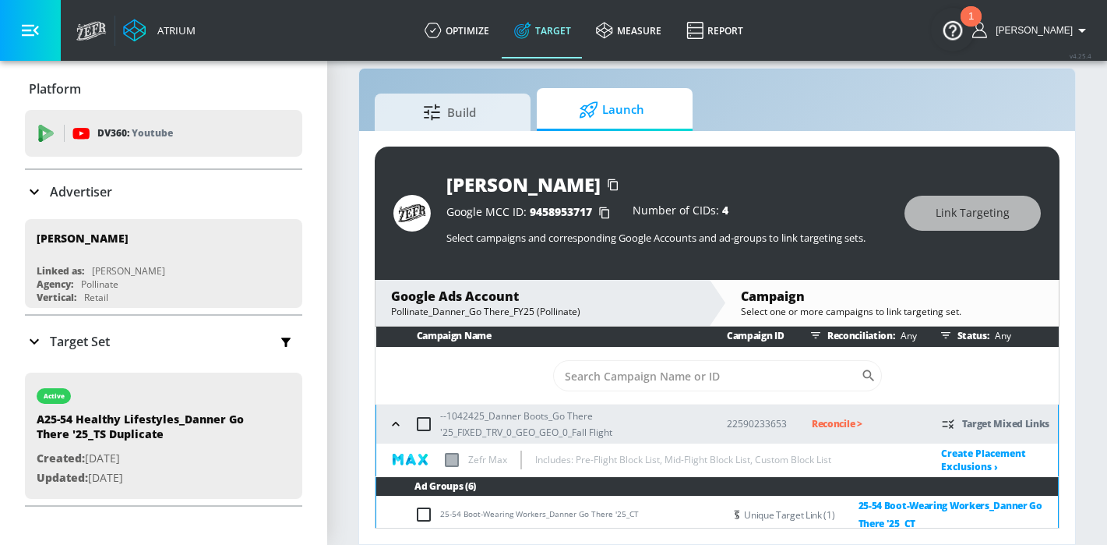
click at [820, 420] on p "Reconcile >" at bounding box center [864, 424] width 105 height 18
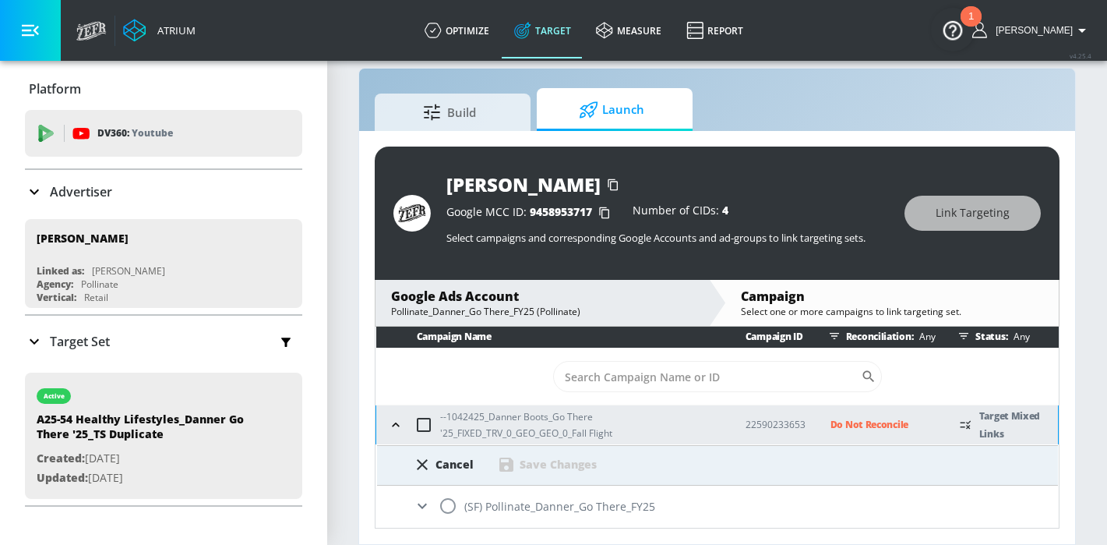
scroll to position [2, 0]
click at [460, 504] on input "radio" at bounding box center [448, 505] width 33 height 33
radio input "true"
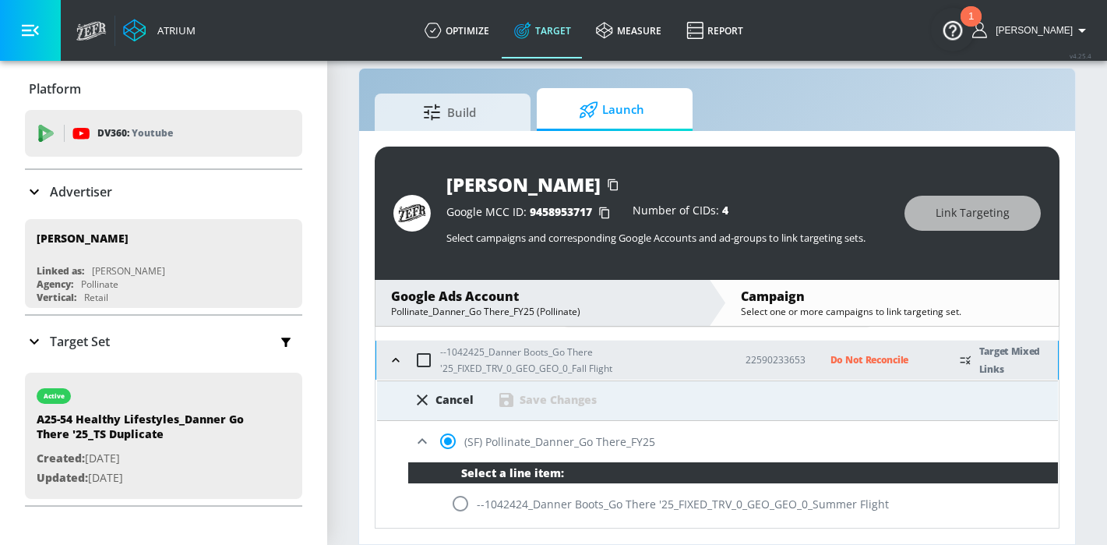
scroll to position [106, 0]
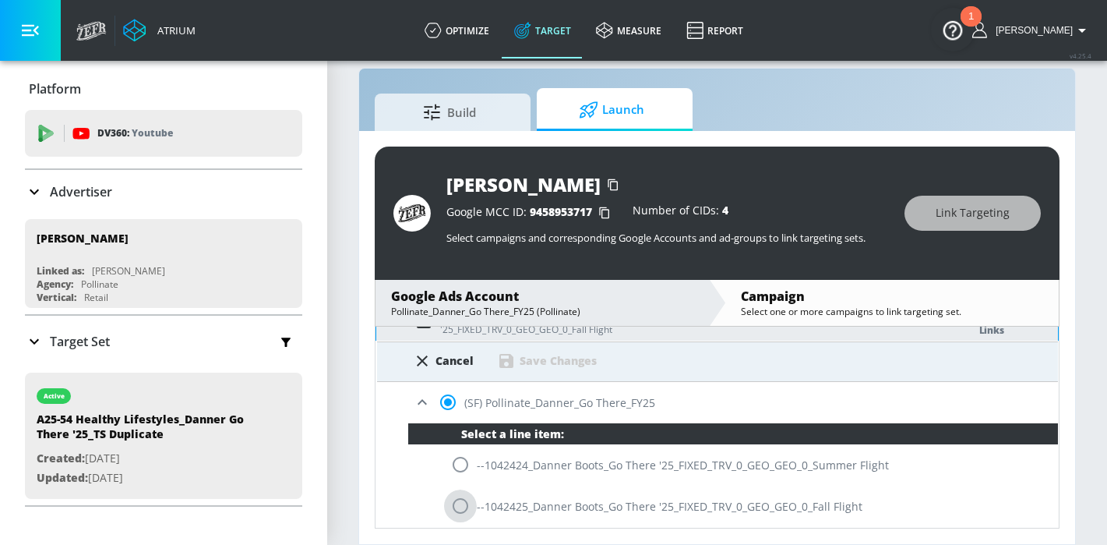
click at [463, 509] on input "radio" at bounding box center [460, 505] width 33 height 33
radio input "true"
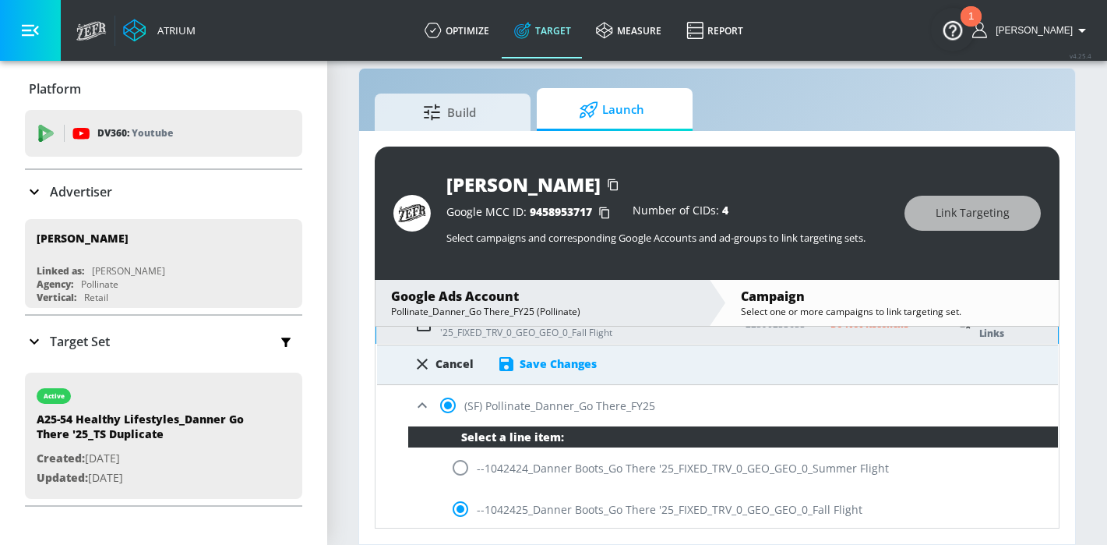
click at [575, 367] on div "Save Changes" at bounding box center [558, 363] width 77 height 15
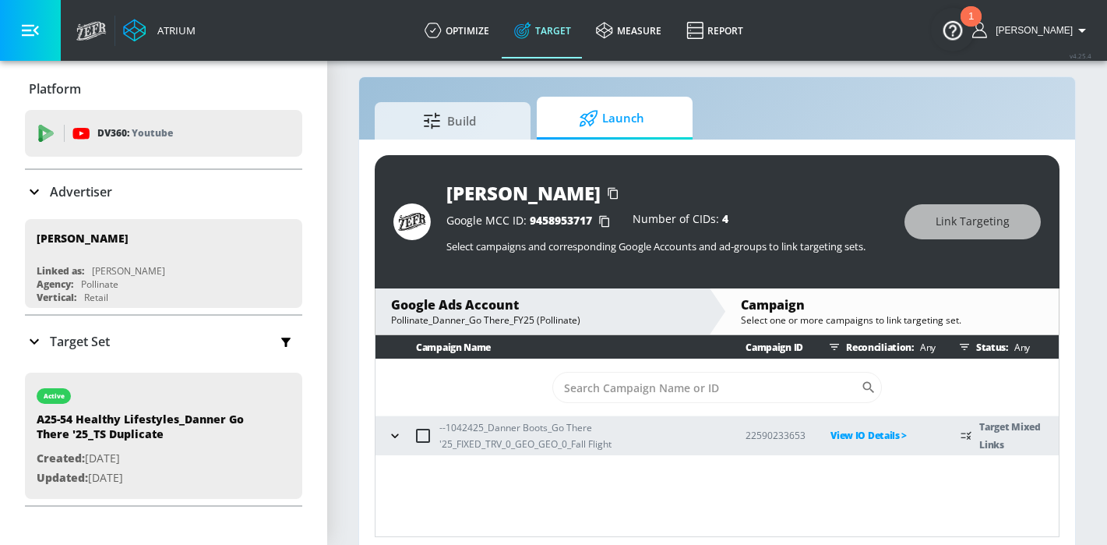
scroll to position [23, 0]
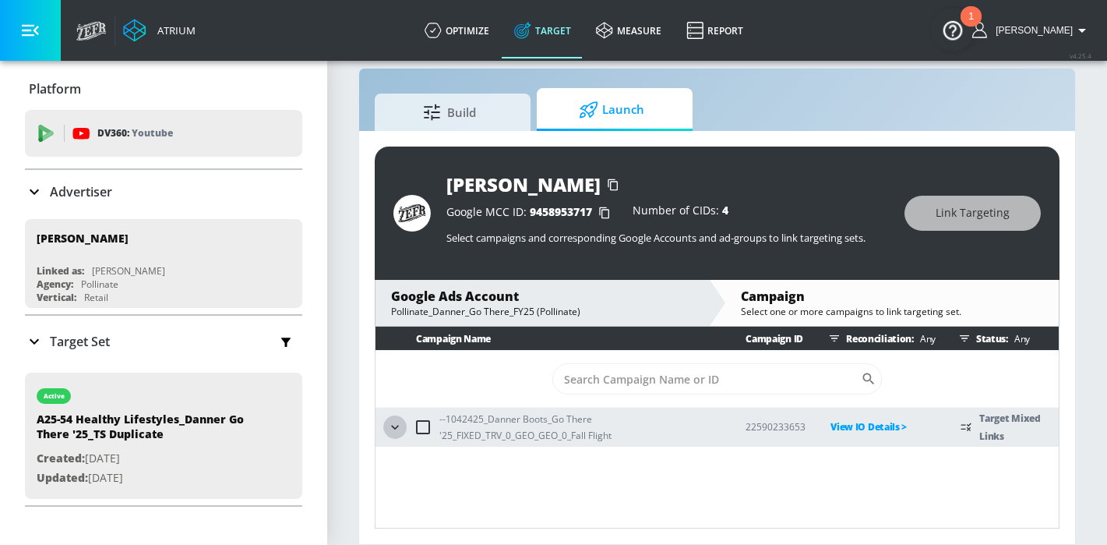
click at [390, 422] on icon "button" at bounding box center [395, 427] width 16 height 16
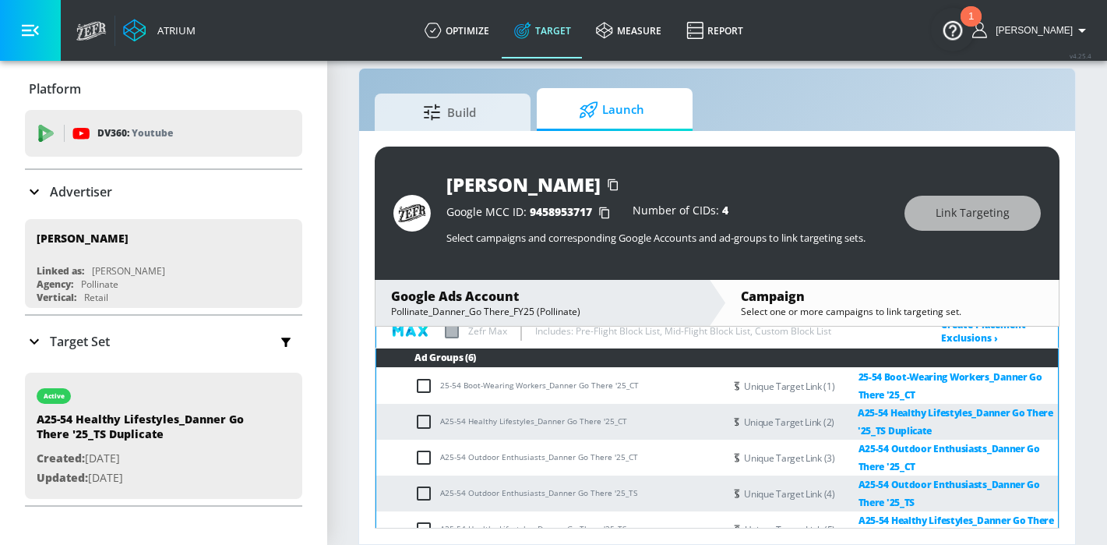
scroll to position [189, 0]
